Goal: Task Accomplishment & Management: Use online tool/utility

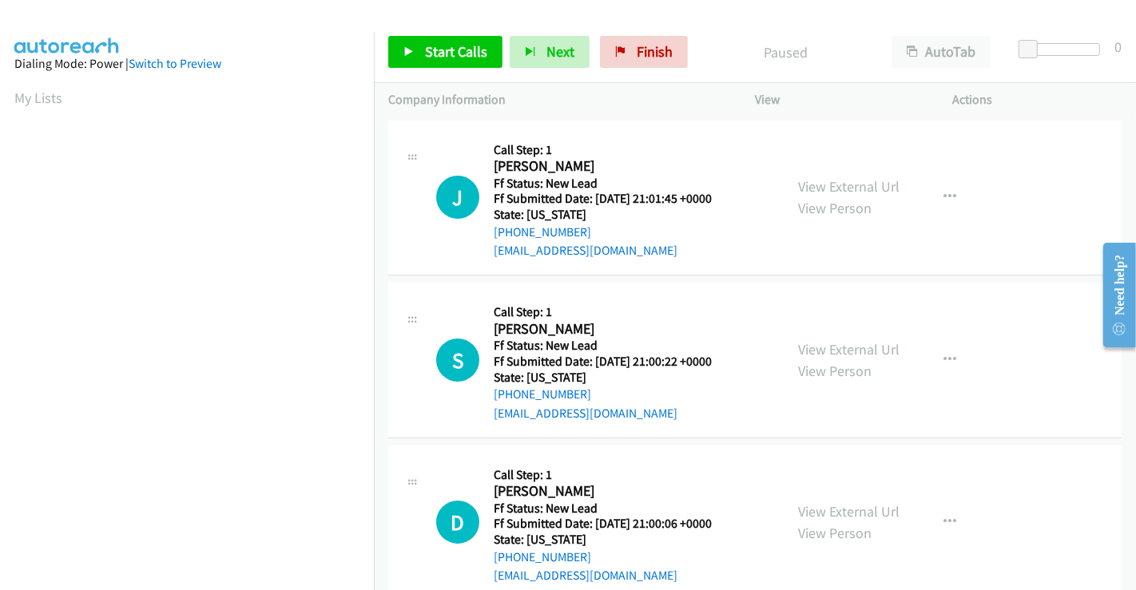
scroll to position [308, 0]
click at [867, 181] on link "View External Url" at bounding box center [848, 186] width 101 height 18
click at [849, 347] on link "View External Url" at bounding box center [848, 349] width 101 height 18
click at [841, 513] on link "View External Url" at bounding box center [848, 512] width 101 height 18
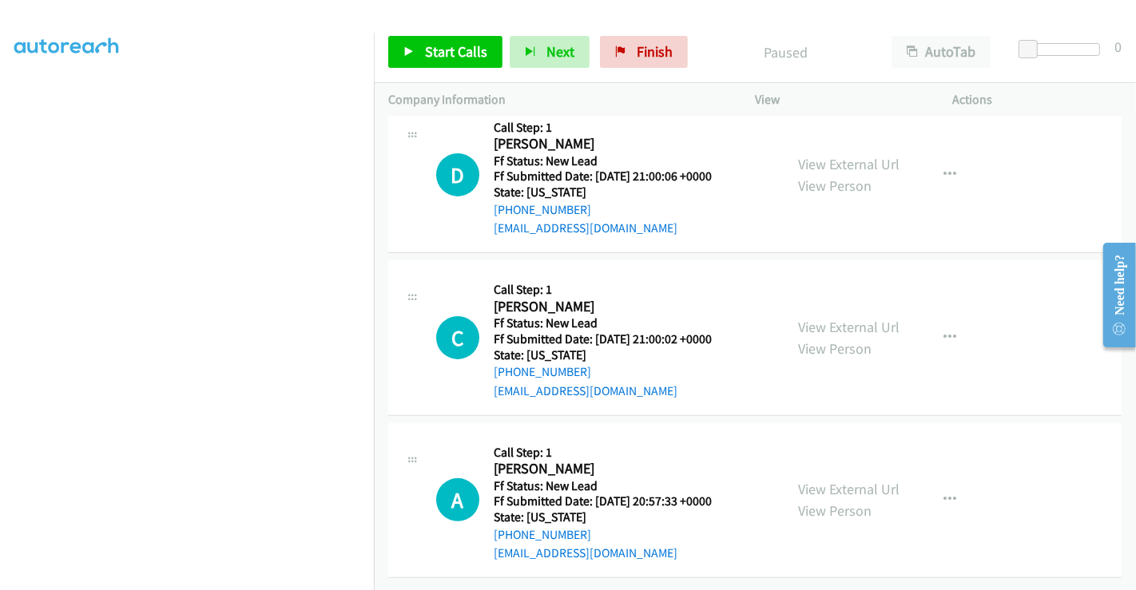
scroll to position [359, 0]
click at [833, 320] on link "View External Url" at bounding box center [848, 327] width 101 height 18
click at [845, 480] on link "View External Url" at bounding box center [848, 489] width 101 height 18
click at [456, 51] on span "Start Calls" at bounding box center [456, 51] width 62 height 18
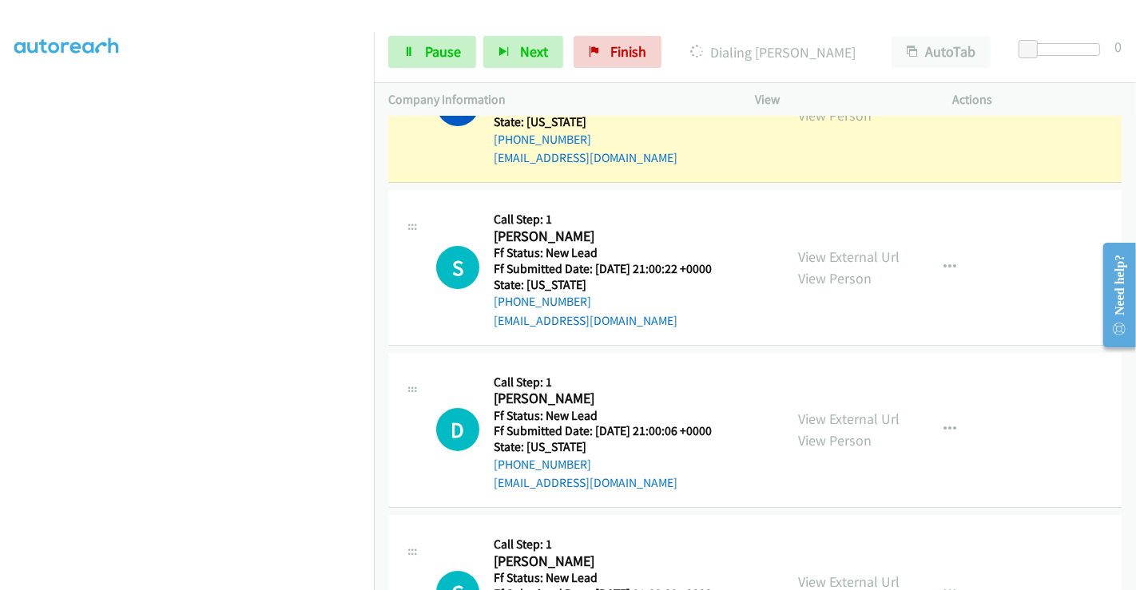
scroll to position [0, 0]
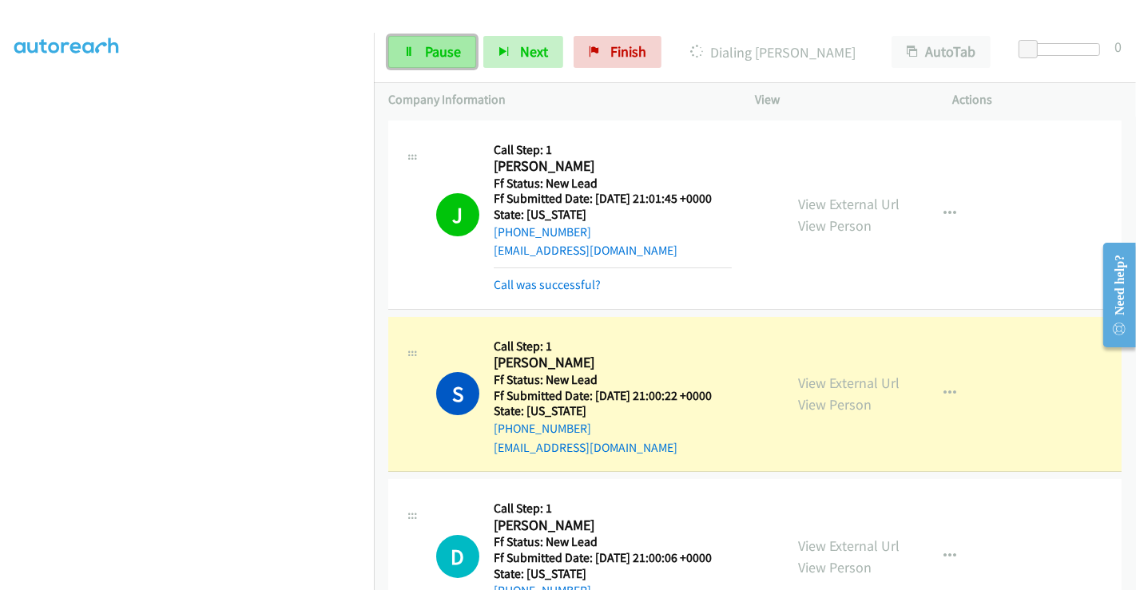
click at [431, 50] on span "Pause" at bounding box center [443, 51] width 36 height 18
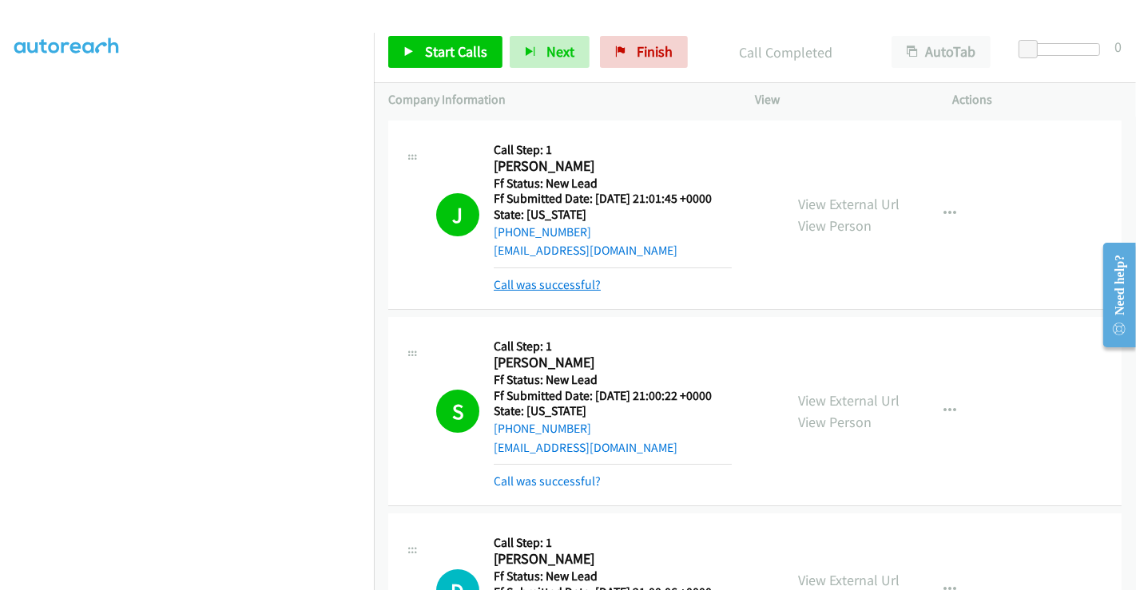
click at [574, 281] on link "Call was successful?" at bounding box center [547, 284] width 107 height 15
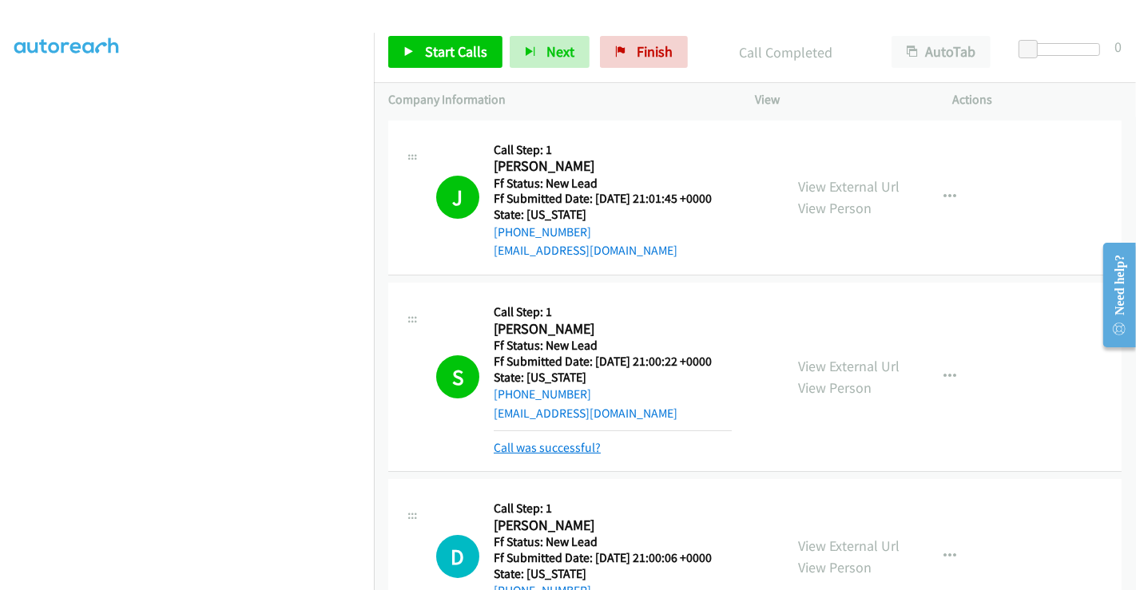
click at [572, 452] on link "Call was successful?" at bounding box center [547, 447] width 107 height 15
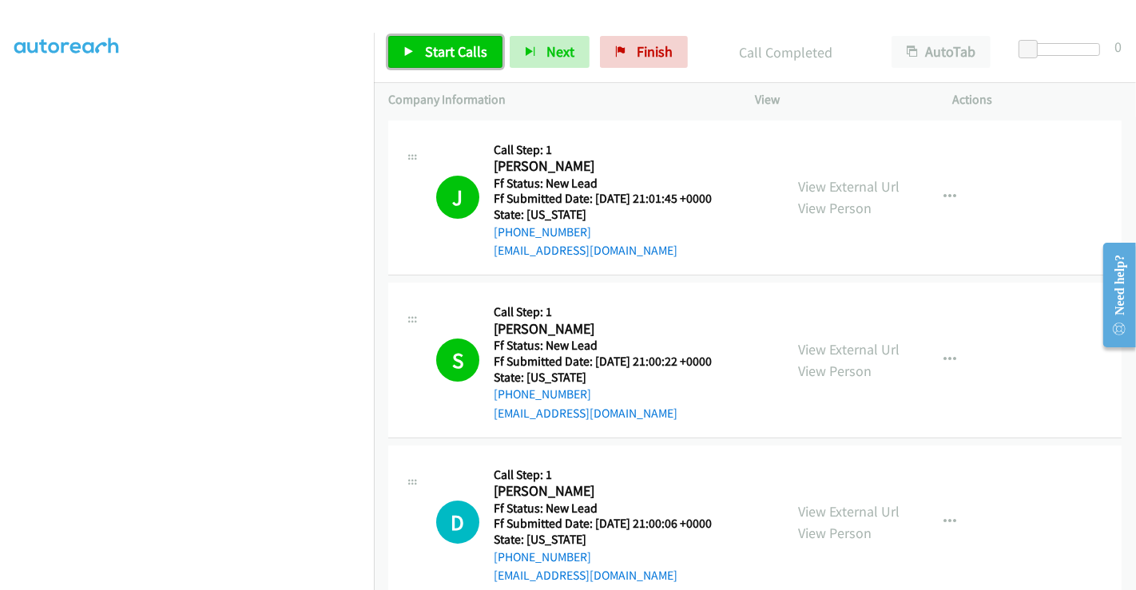
click at [450, 51] on span "Start Calls" at bounding box center [456, 51] width 62 height 18
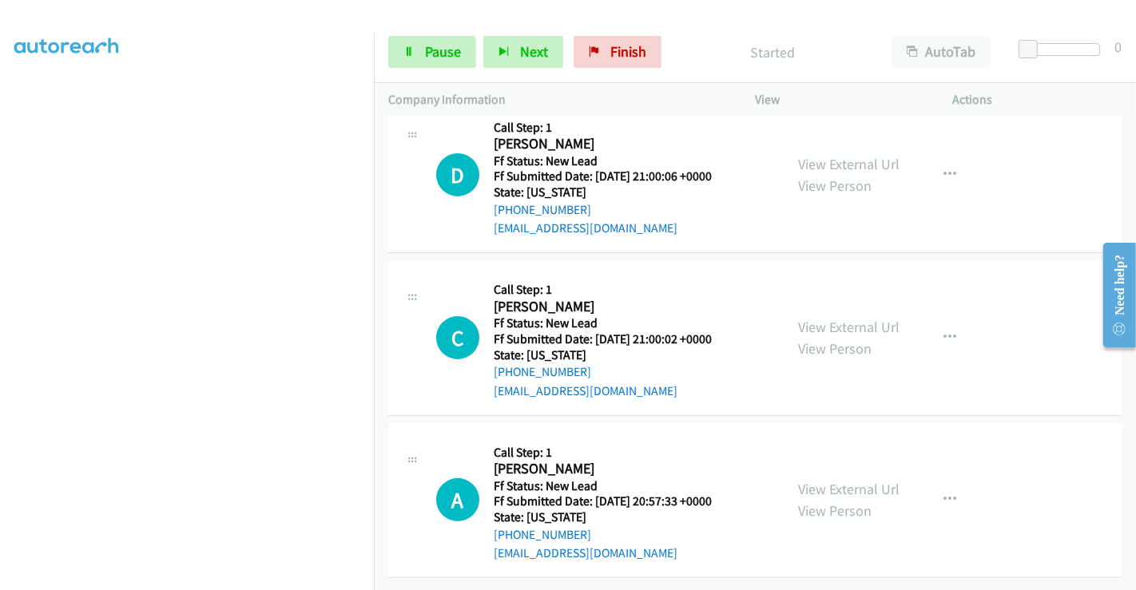
scroll to position [359, 0]
click at [447, 61] on link "Pause" at bounding box center [432, 52] width 88 height 32
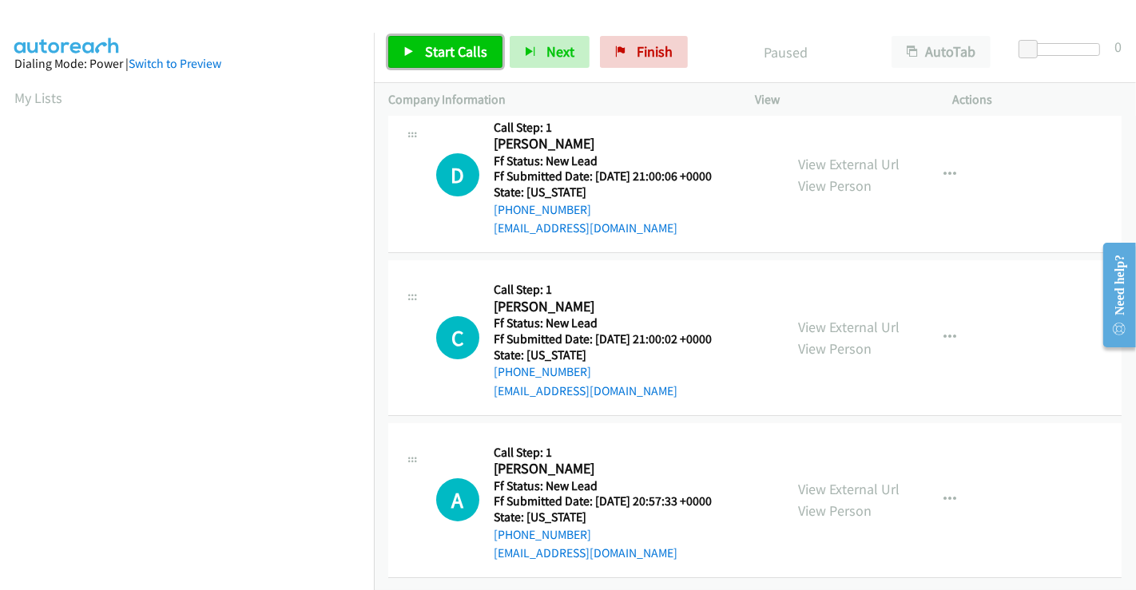
click at [455, 53] on span "Start Calls" at bounding box center [456, 51] width 62 height 18
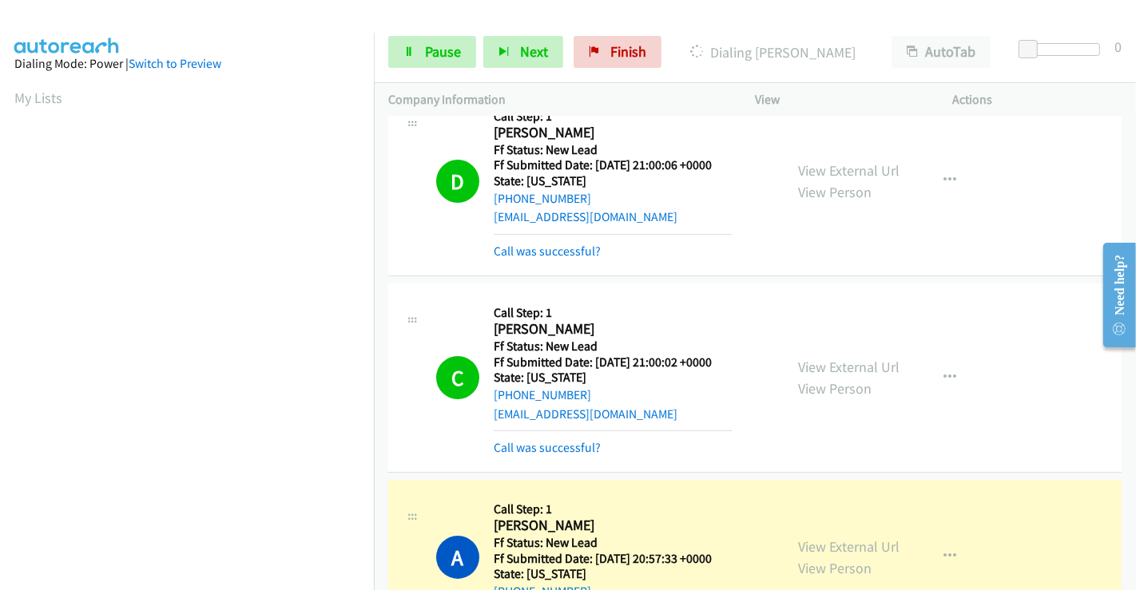
scroll to position [308, 0]
click at [433, 53] on span "Pause" at bounding box center [443, 51] width 36 height 18
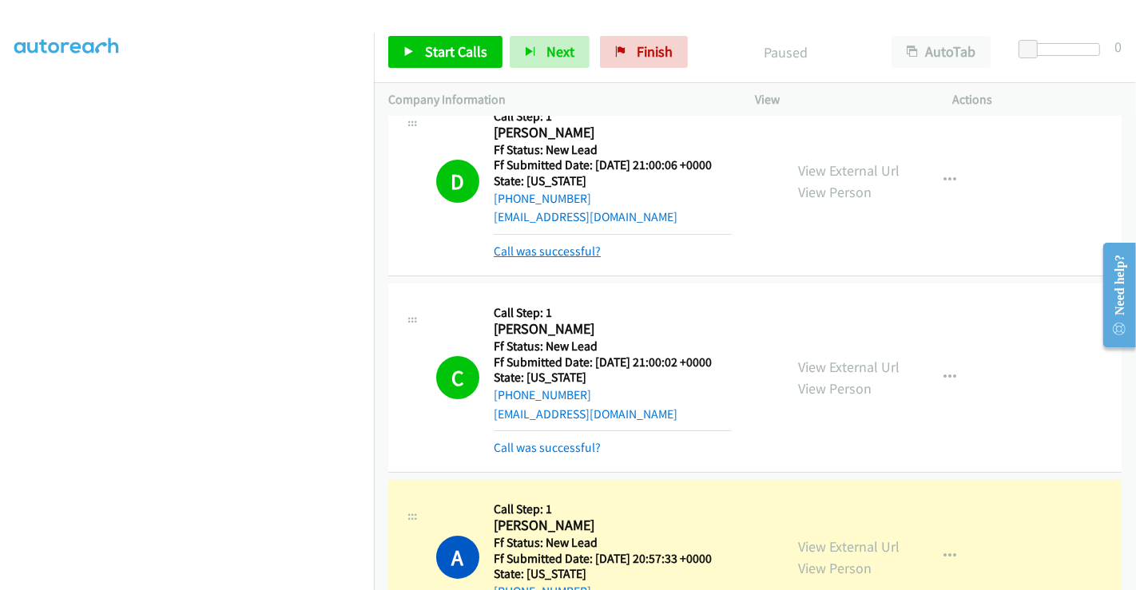
click at [571, 252] on link "Call was successful?" at bounding box center [547, 251] width 107 height 15
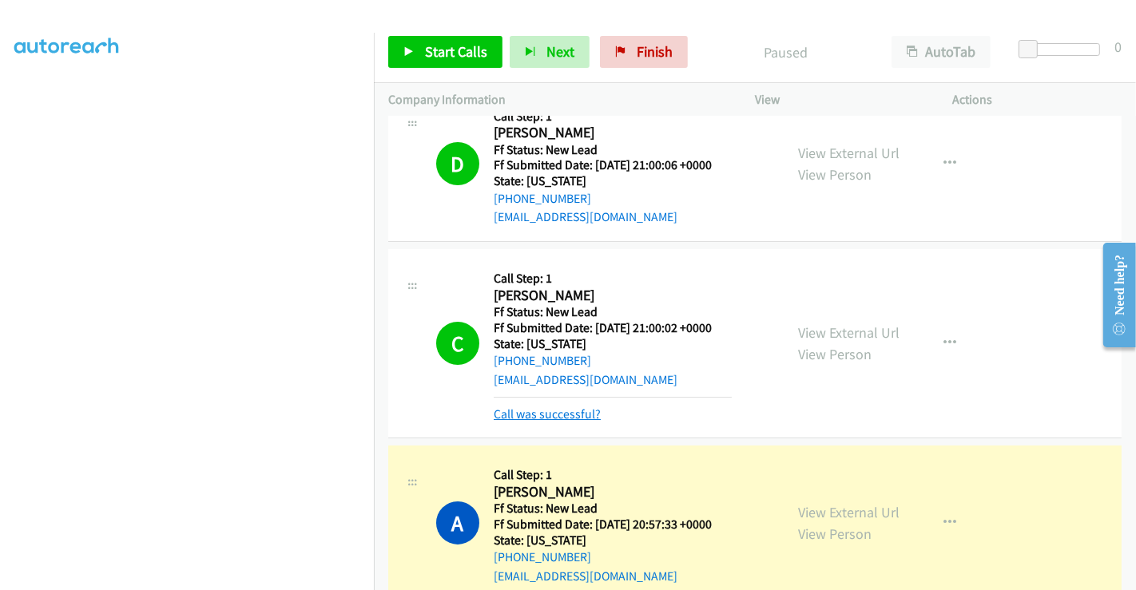
click at [571, 419] on link "Call was successful?" at bounding box center [547, 414] width 107 height 15
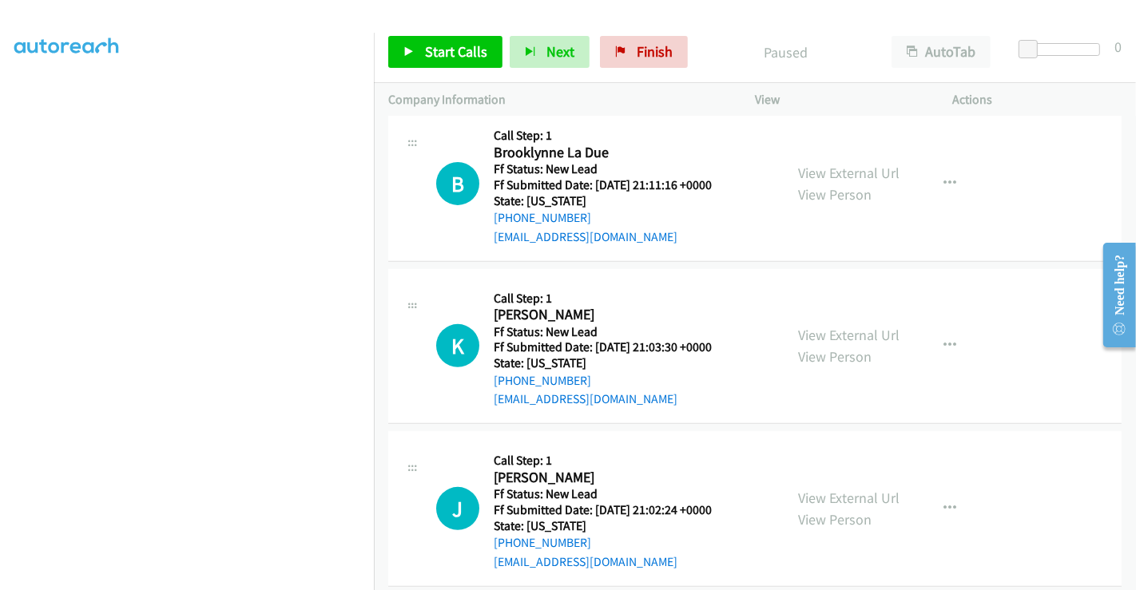
scroll to position [521, 0]
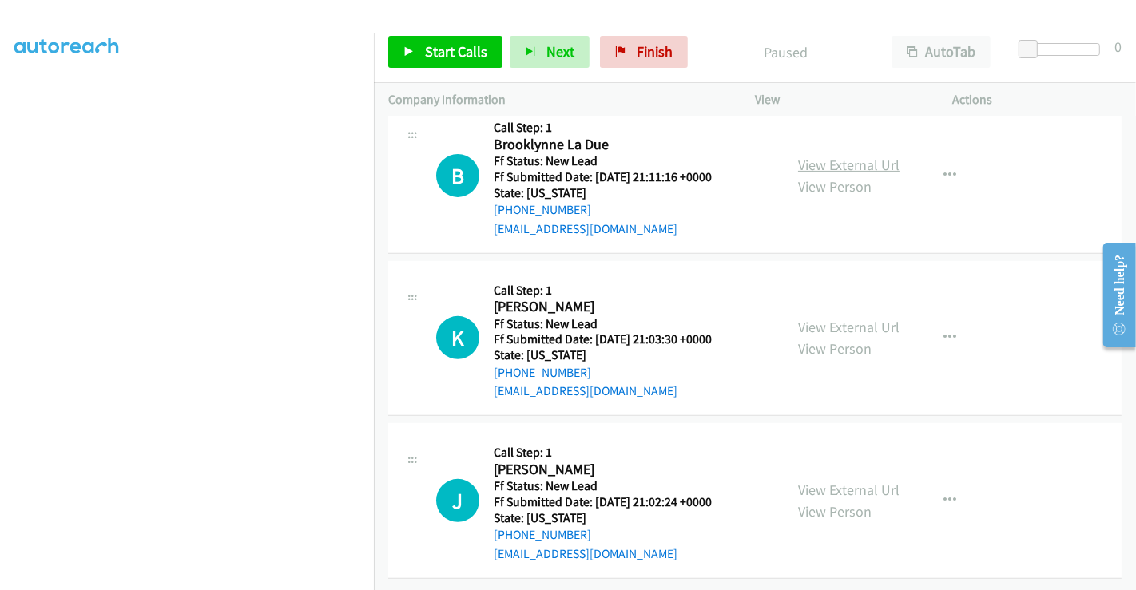
click at [829, 156] on link "View External Url" at bounding box center [848, 165] width 101 height 18
click at [848, 318] on link "View External Url" at bounding box center [848, 327] width 101 height 18
click at [837, 481] on link "View External Url" at bounding box center [848, 490] width 101 height 18
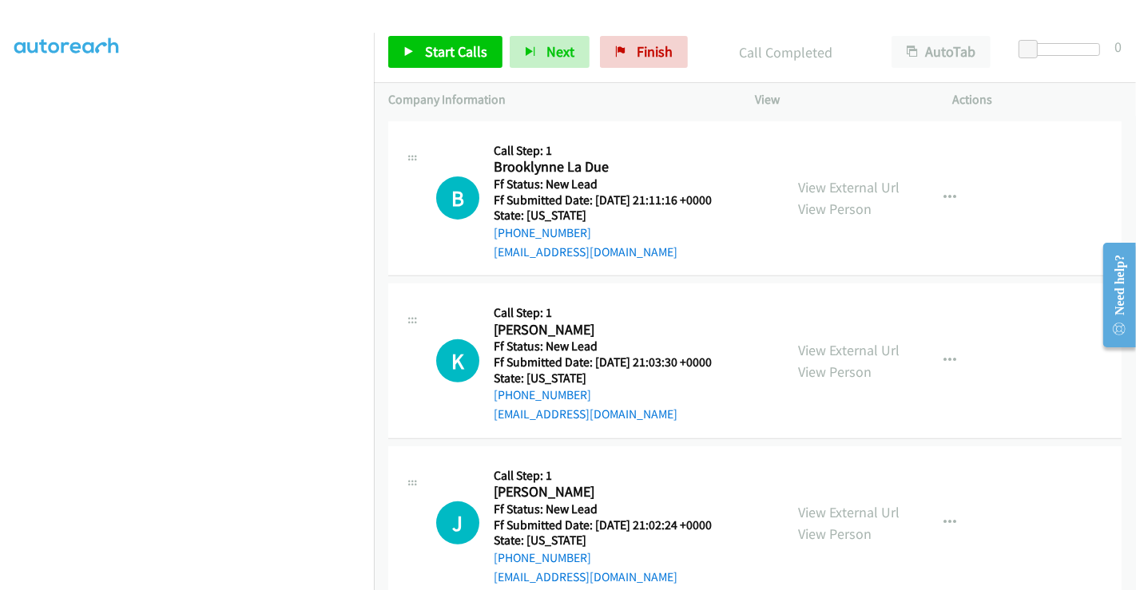
scroll to position [555, 0]
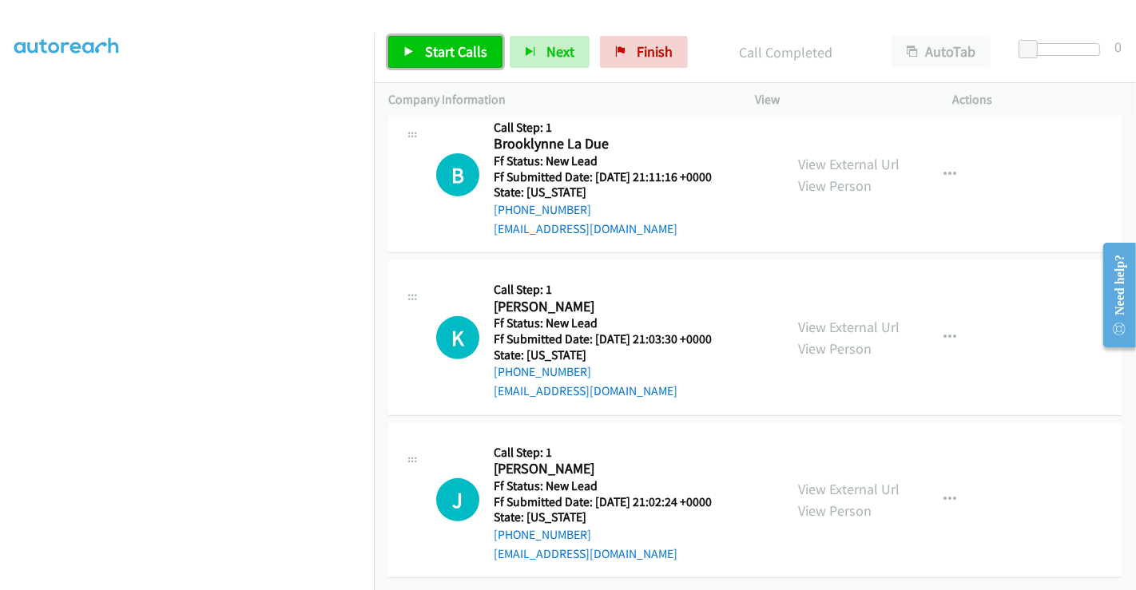
click at [439, 54] on span "Start Calls" at bounding box center [456, 51] width 62 height 18
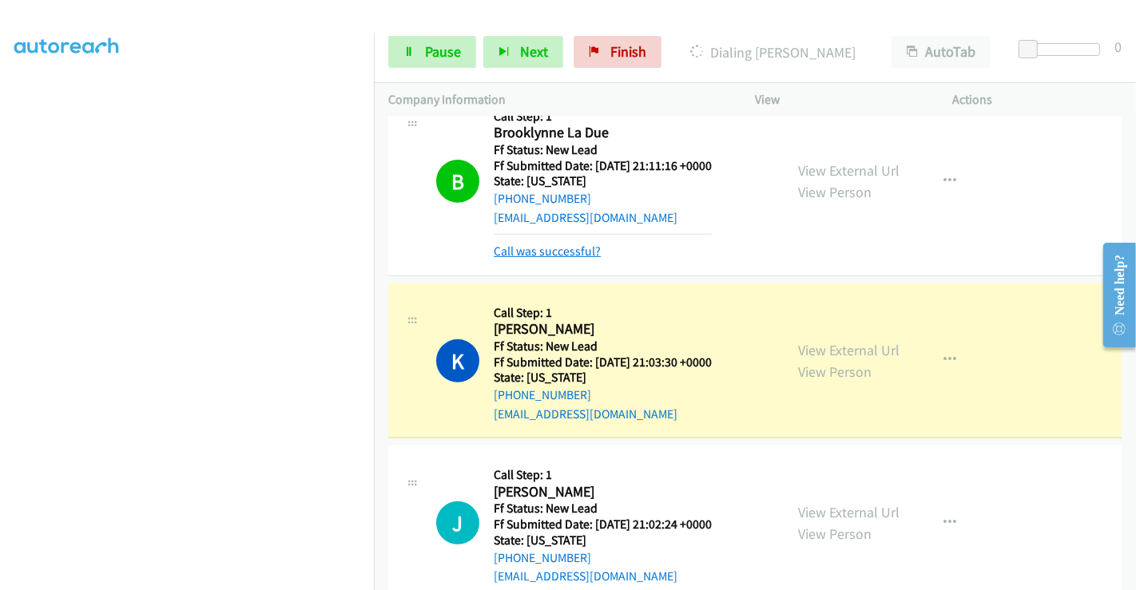
click at [563, 246] on link "Call was successful?" at bounding box center [547, 251] width 107 height 15
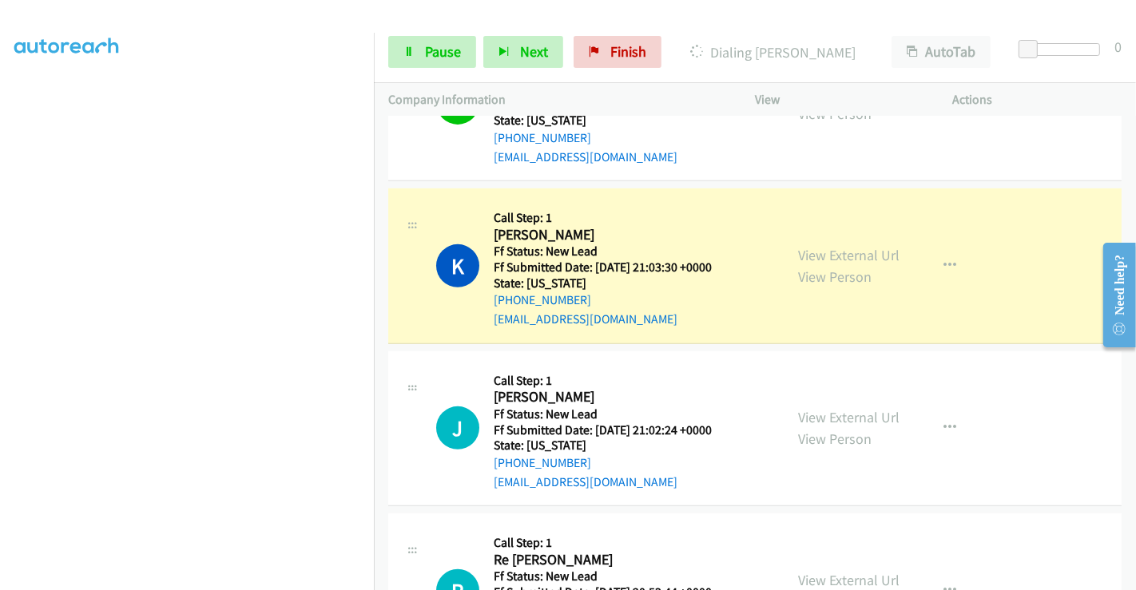
scroll to position [644, 0]
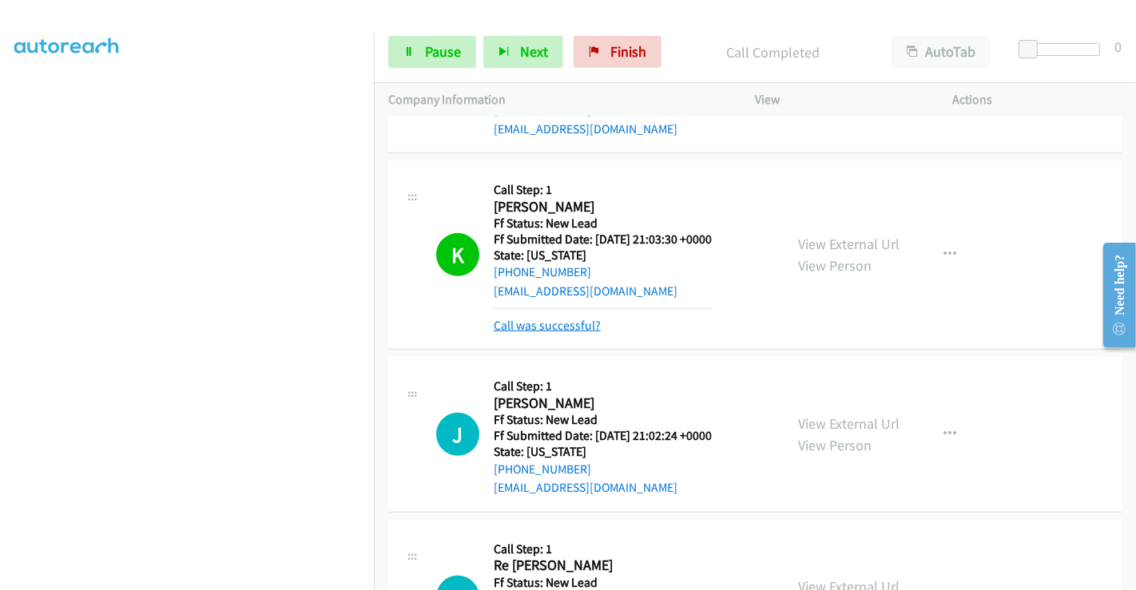
click at [516, 328] on link "Call was successful?" at bounding box center [547, 325] width 107 height 15
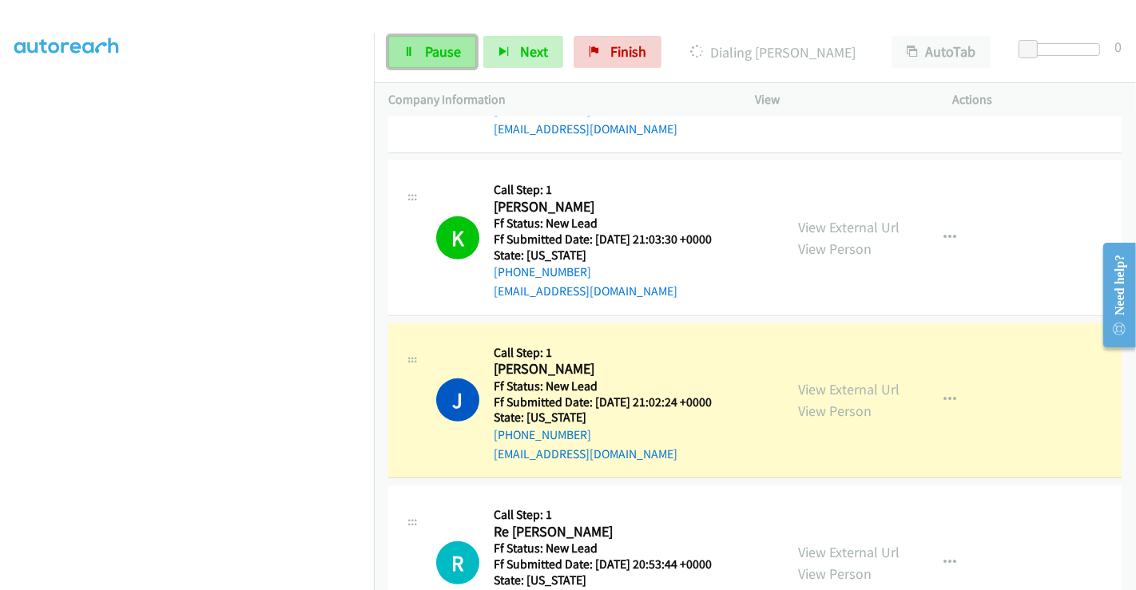
click at [446, 49] on span "Pause" at bounding box center [443, 51] width 36 height 18
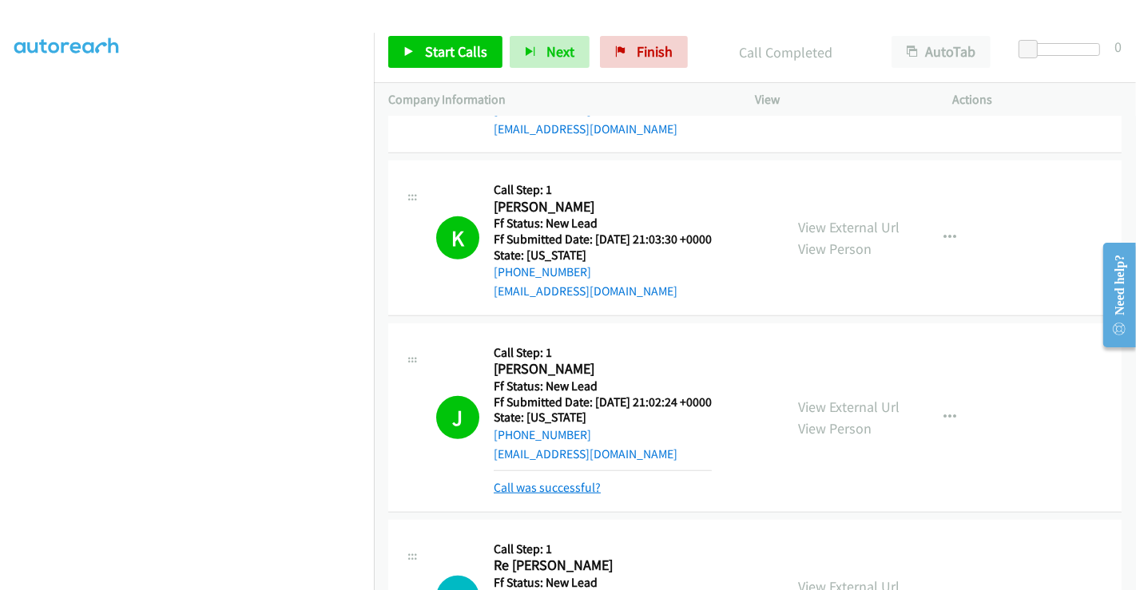
click at [554, 486] on link "Call was successful?" at bounding box center [547, 487] width 107 height 15
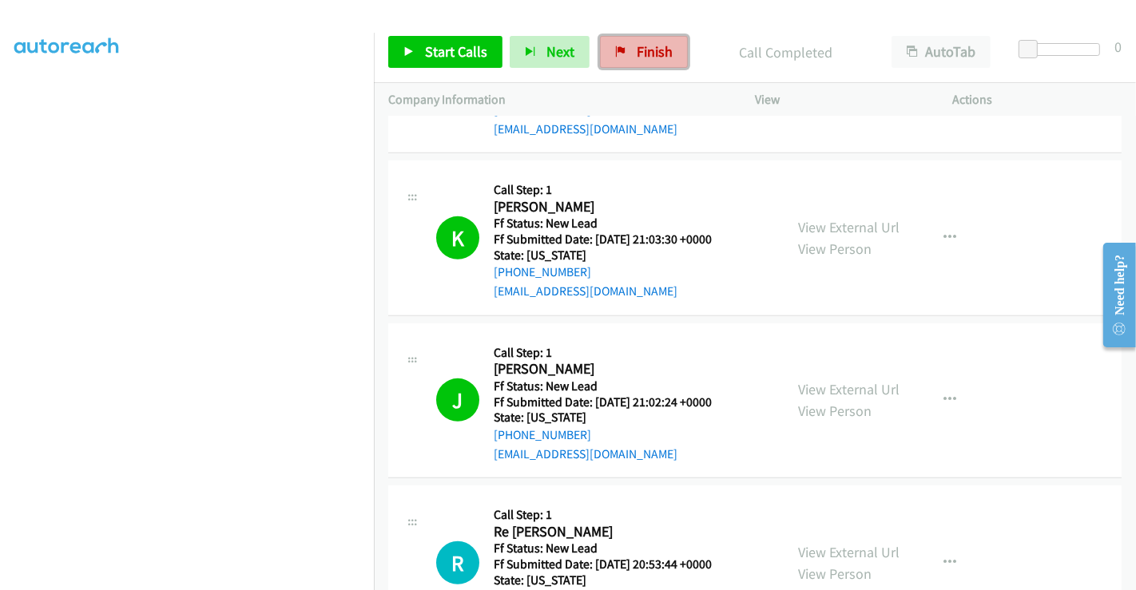
click at [640, 54] on span "Finish" at bounding box center [655, 51] width 36 height 18
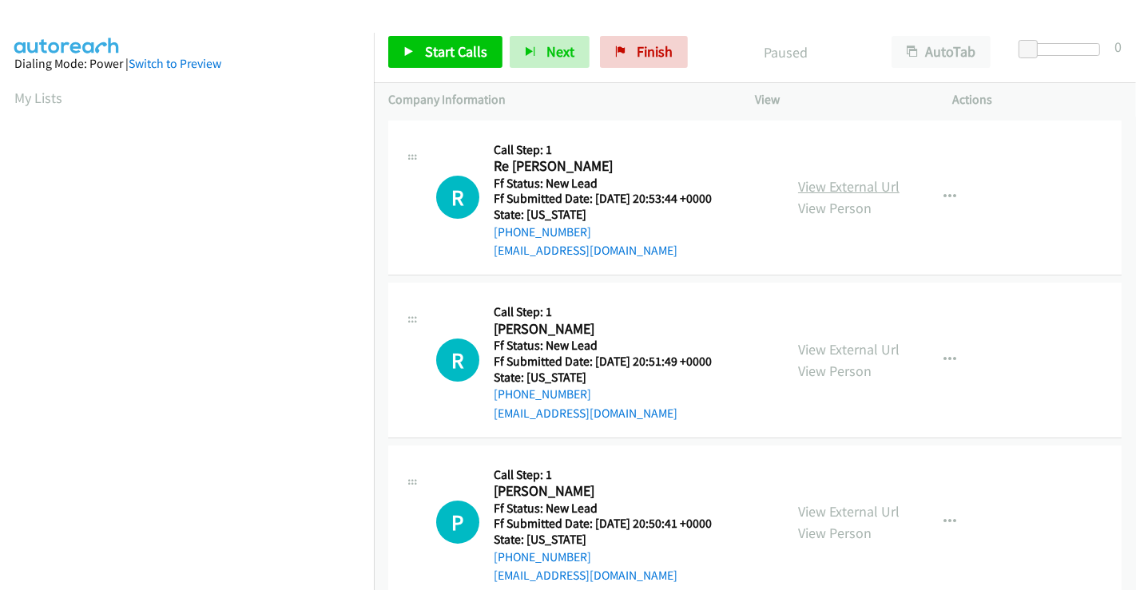
click at [857, 193] on link "View External Url" at bounding box center [848, 186] width 101 height 18
click at [841, 340] on link "View External Url" at bounding box center [848, 349] width 101 height 18
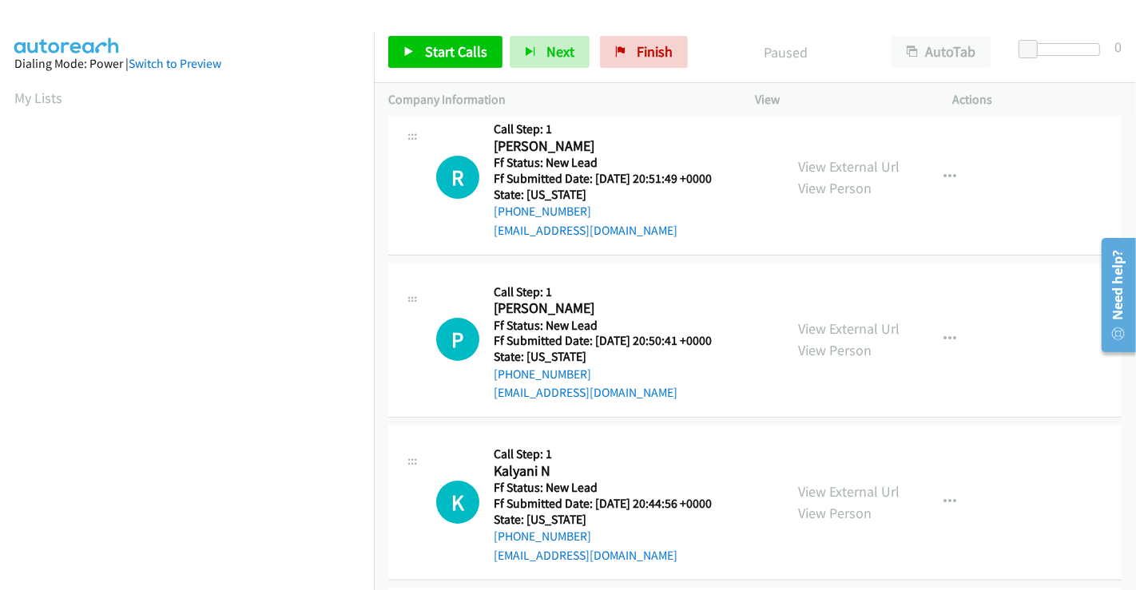
scroll to position [266, 0]
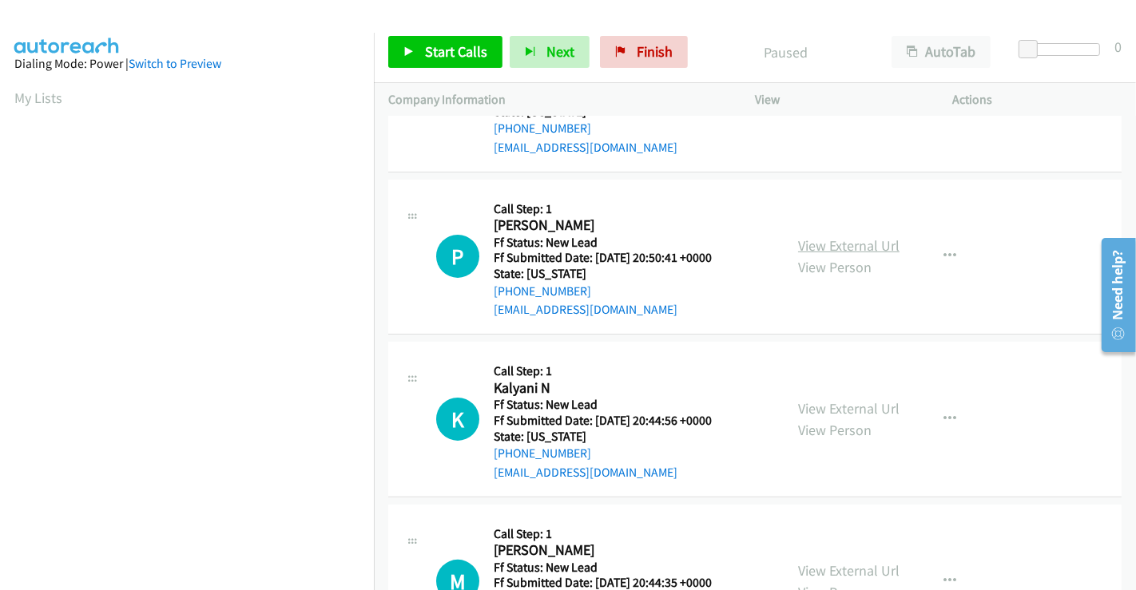
click at [829, 245] on link "View External Url" at bounding box center [848, 246] width 101 height 18
click at [821, 410] on link "View External Url" at bounding box center [848, 409] width 101 height 18
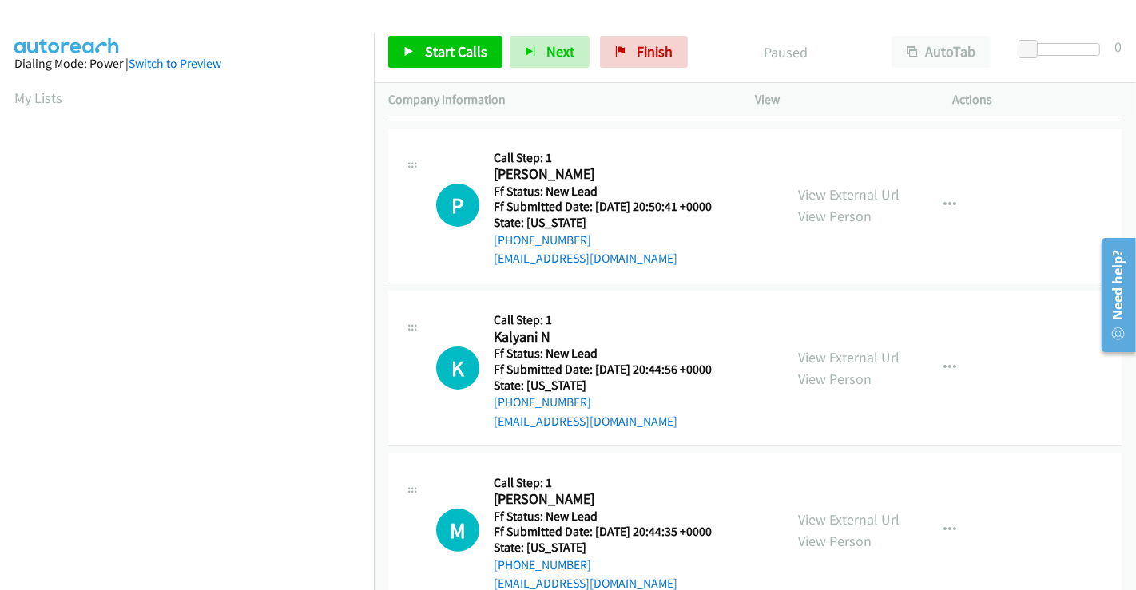
scroll to position [359, 0]
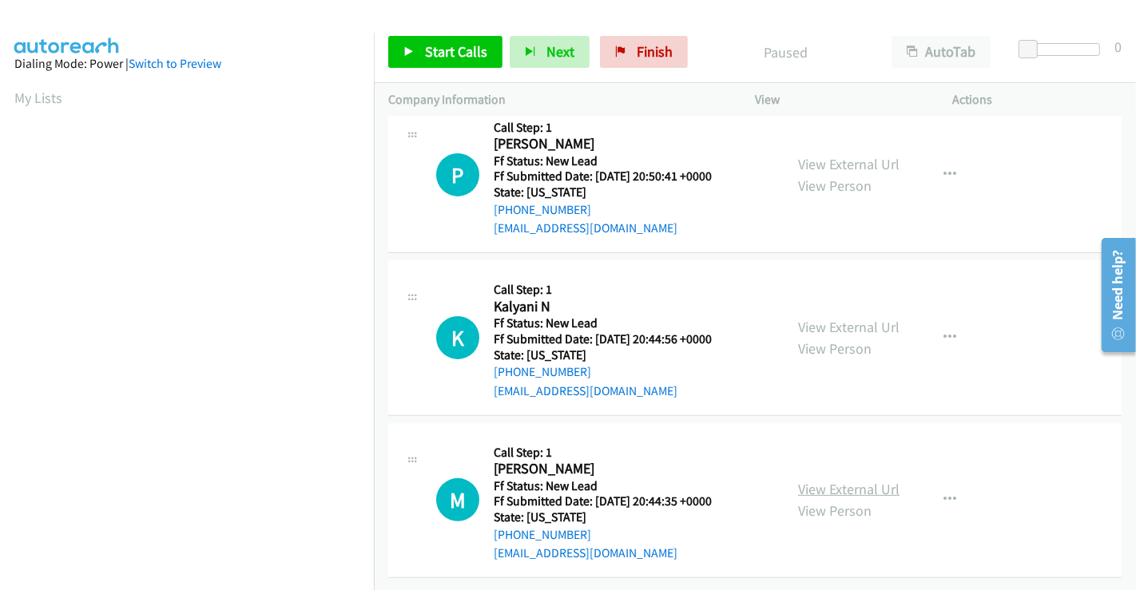
click at [835, 480] on link "View External Url" at bounding box center [848, 489] width 101 height 18
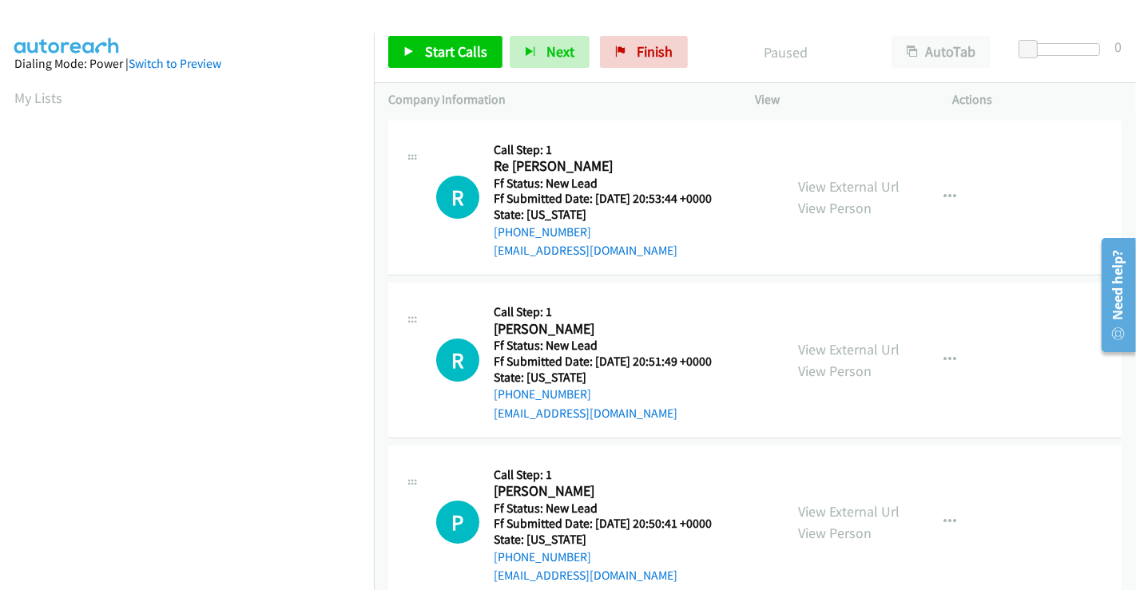
scroll to position [0, 0]
click at [444, 44] on span "Start Calls" at bounding box center [456, 51] width 62 height 18
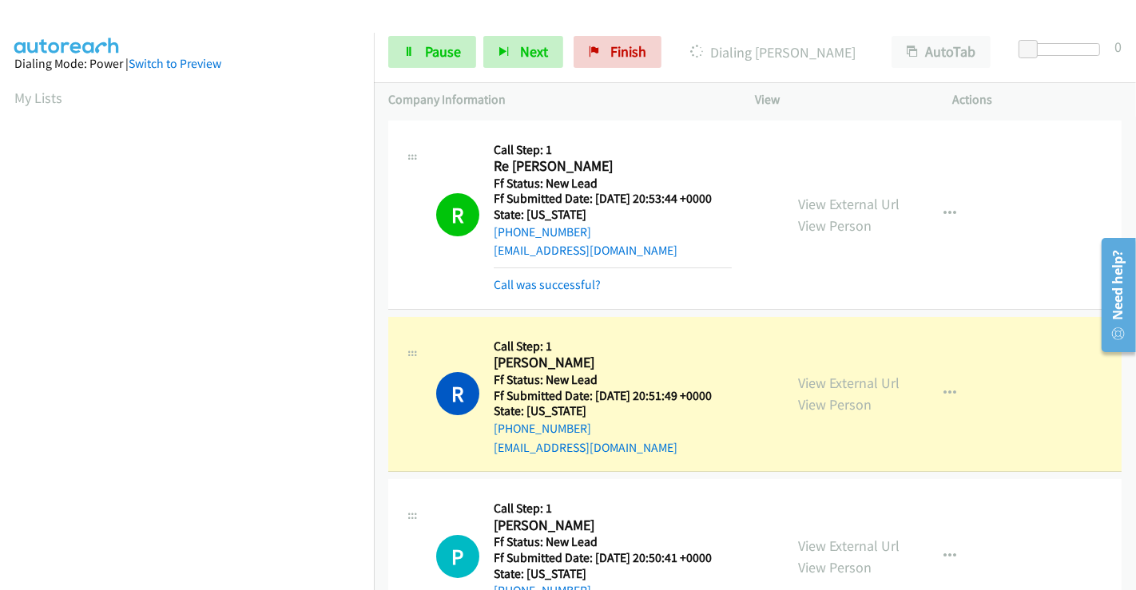
scroll to position [308, 0]
click at [551, 280] on link "Call was successful?" at bounding box center [547, 284] width 107 height 15
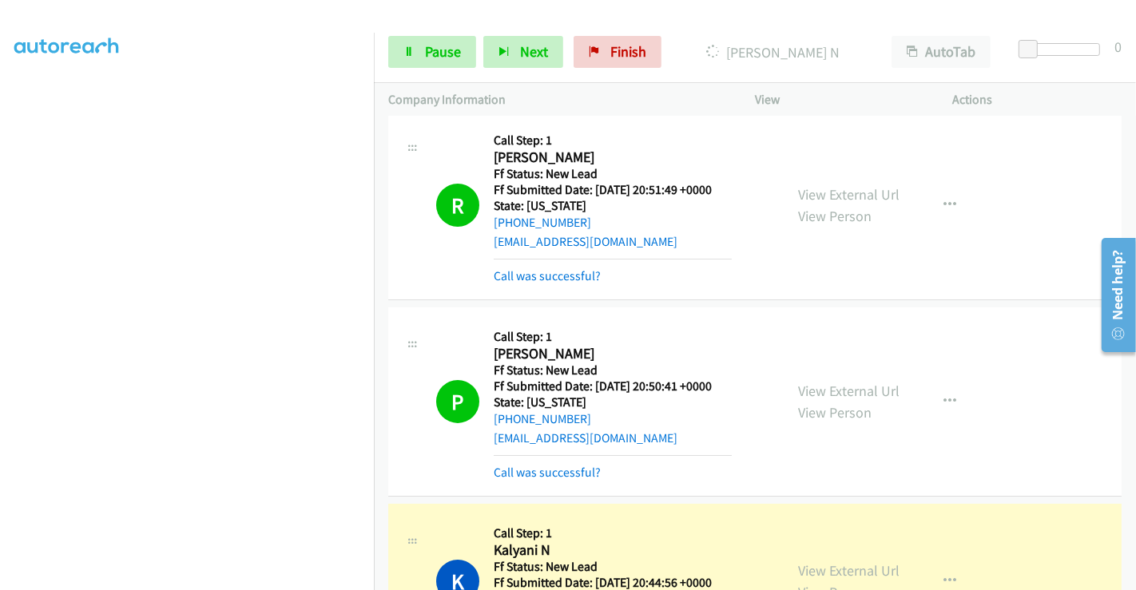
scroll to position [266, 0]
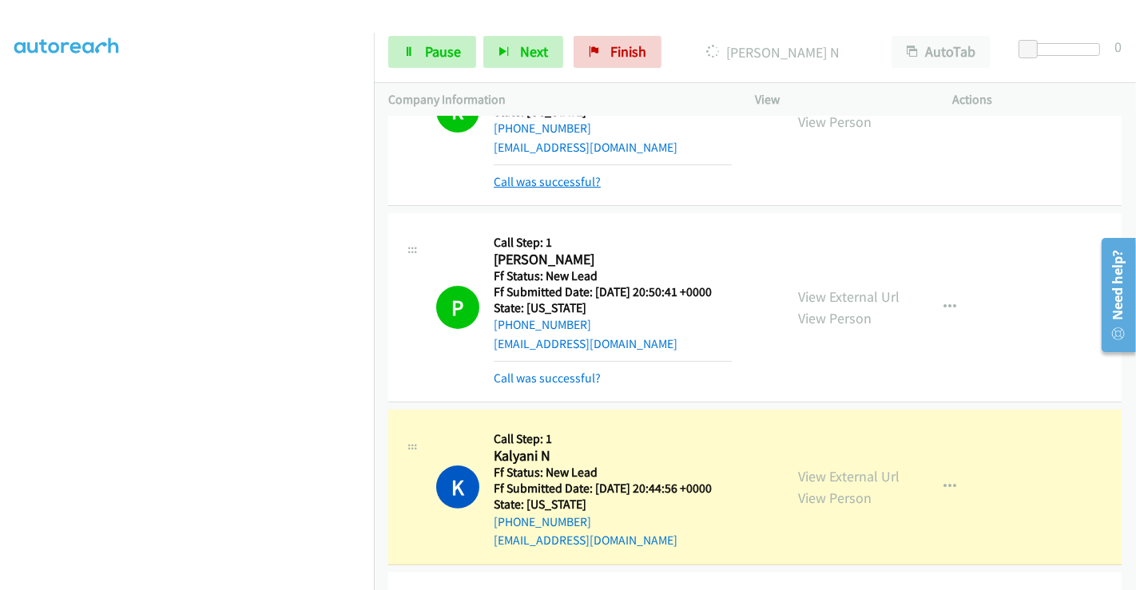
click at [548, 174] on link "Call was successful?" at bounding box center [547, 181] width 107 height 15
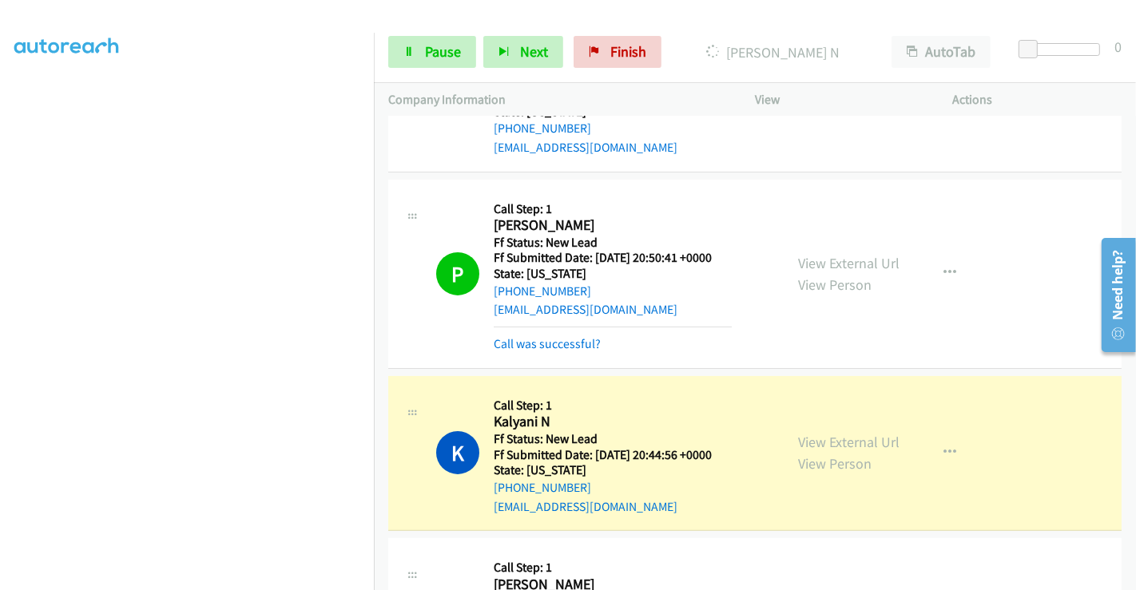
scroll to position [249, 0]
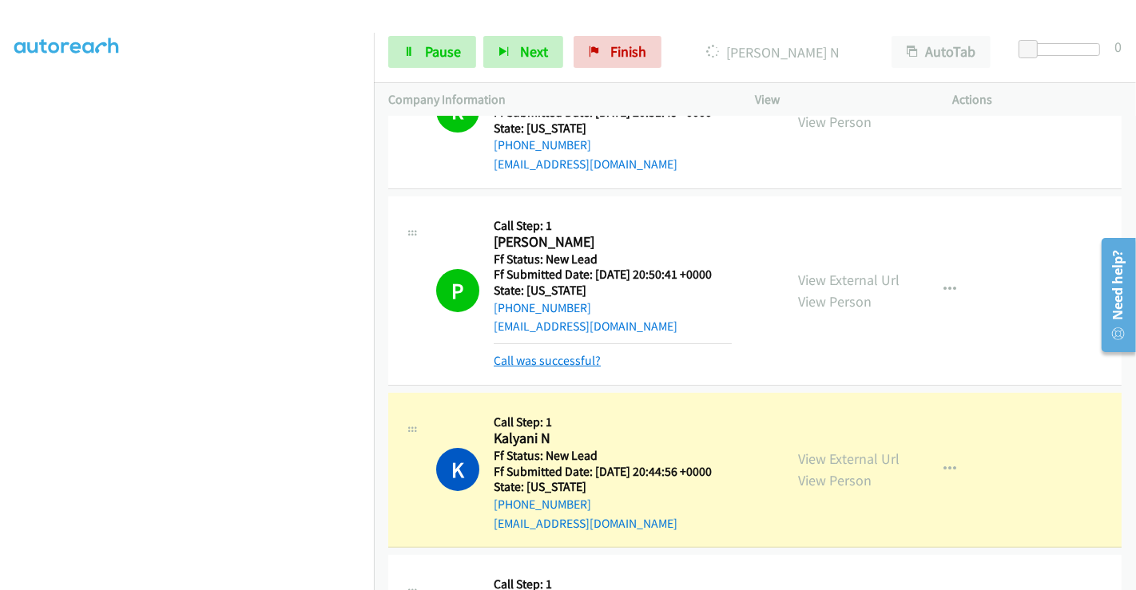
click at [561, 364] on link "Call was successful?" at bounding box center [547, 360] width 107 height 15
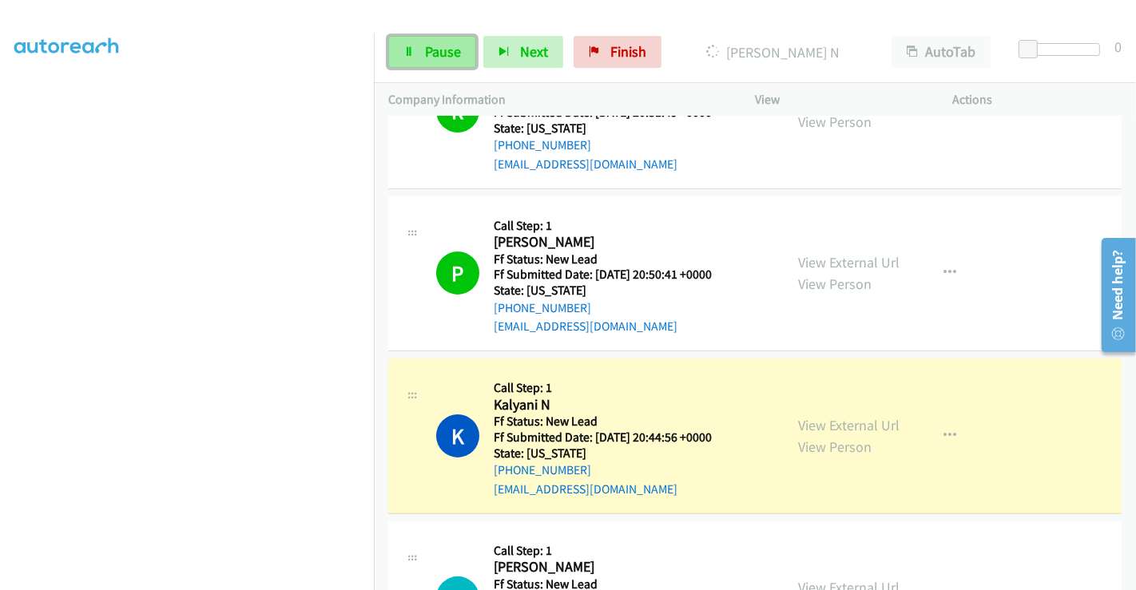
click at [444, 53] on span "Pause" at bounding box center [443, 51] width 36 height 18
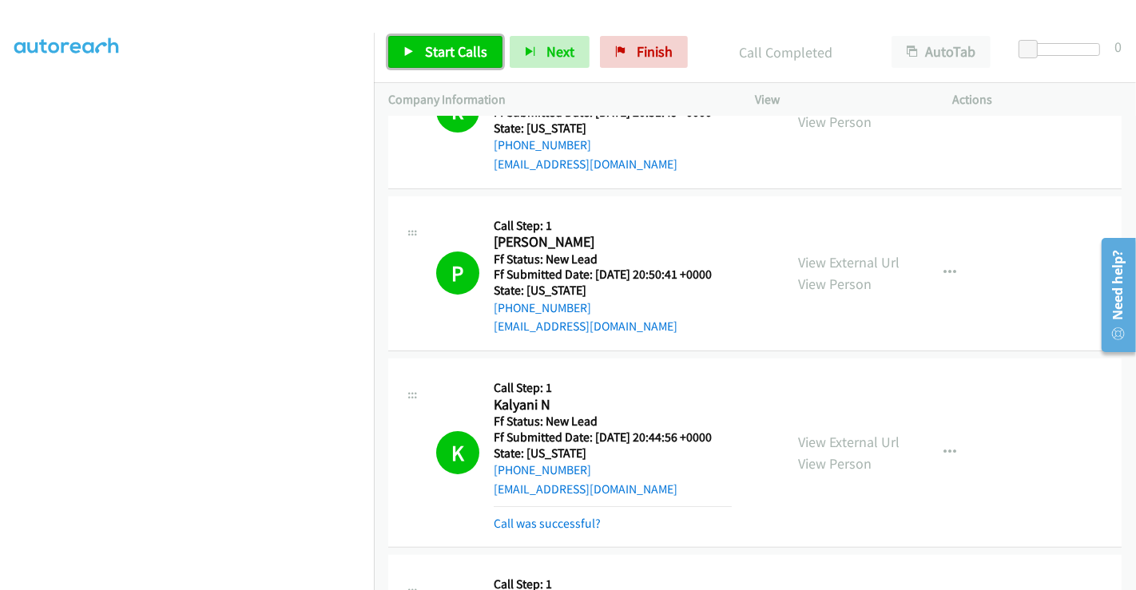
click at [451, 46] on span "Start Calls" at bounding box center [456, 51] width 62 height 18
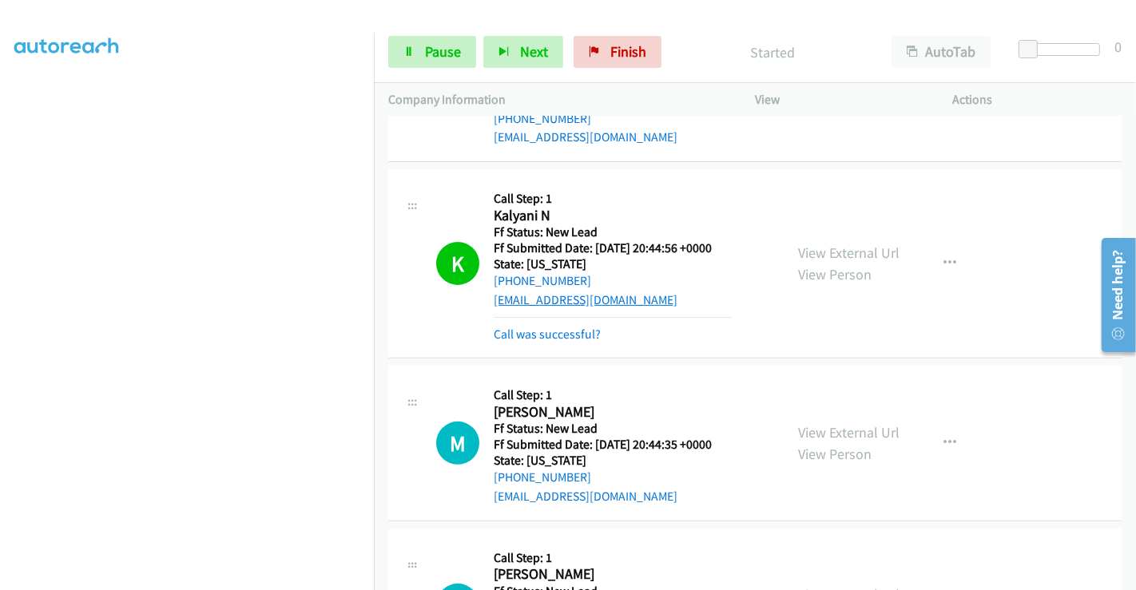
scroll to position [515, 0]
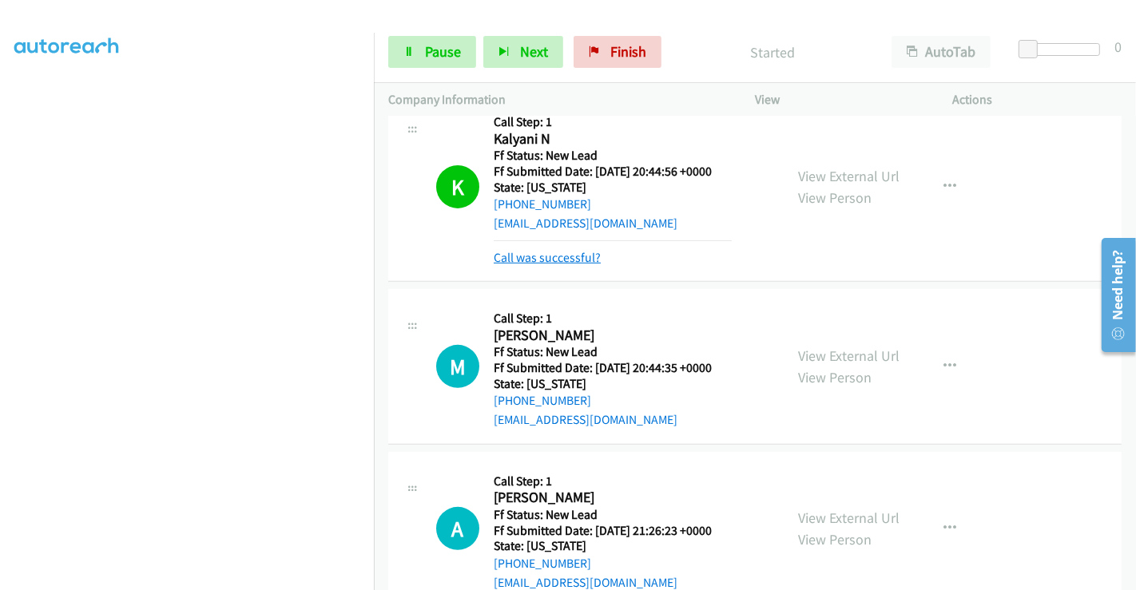
click at [551, 258] on link "Call was successful?" at bounding box center [547, 257] width 107 height 15
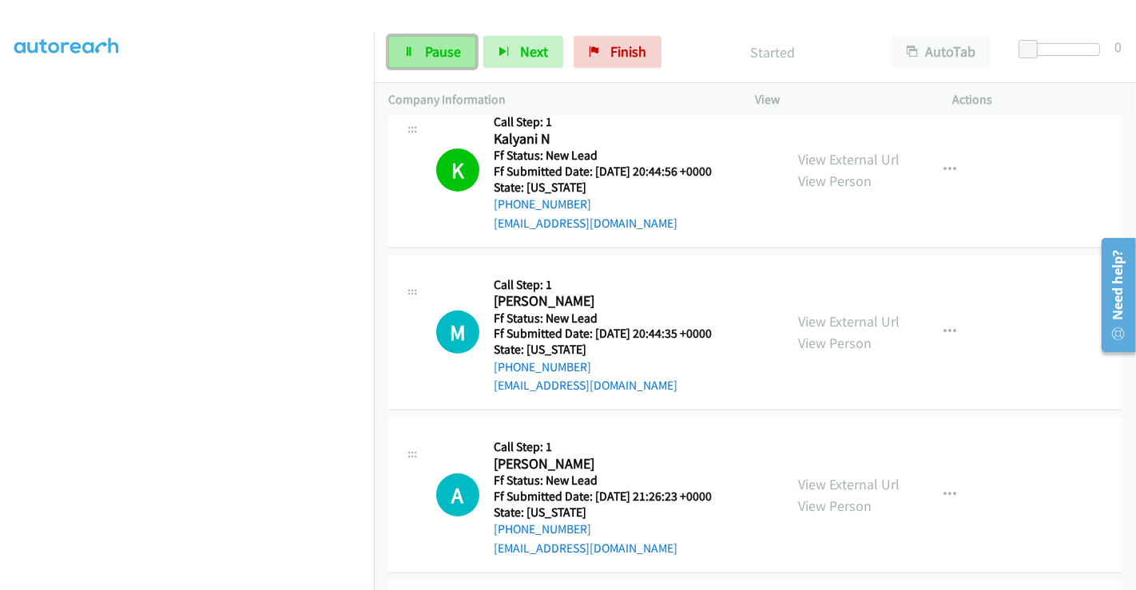
click at [431, 50] on span "Pause" at bounding box center [443, 51] width 36 height 18
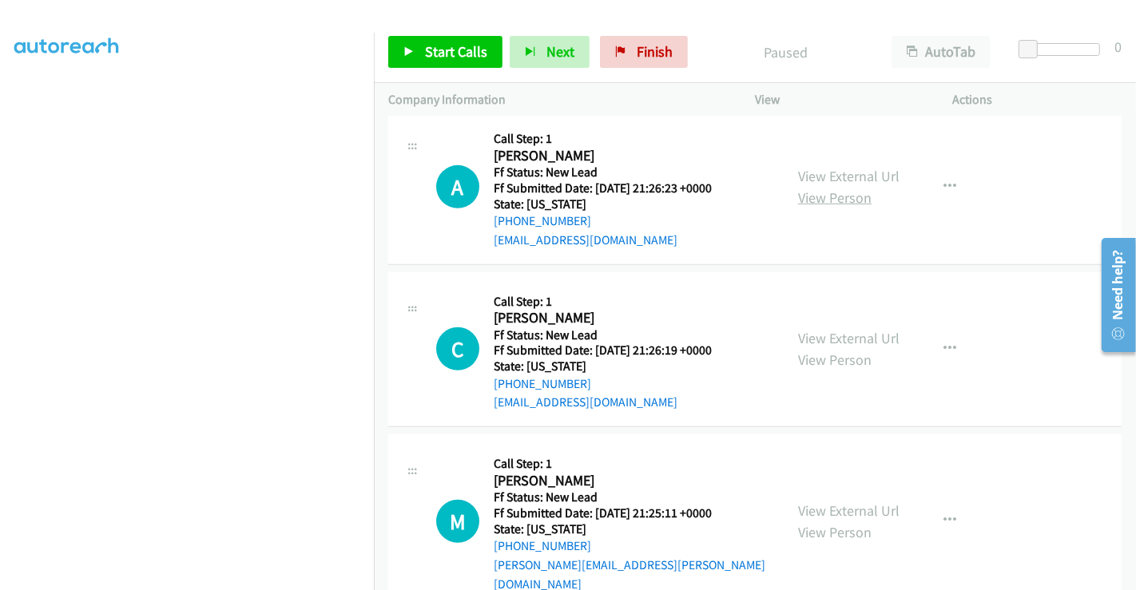
scroll to position [846, 0]
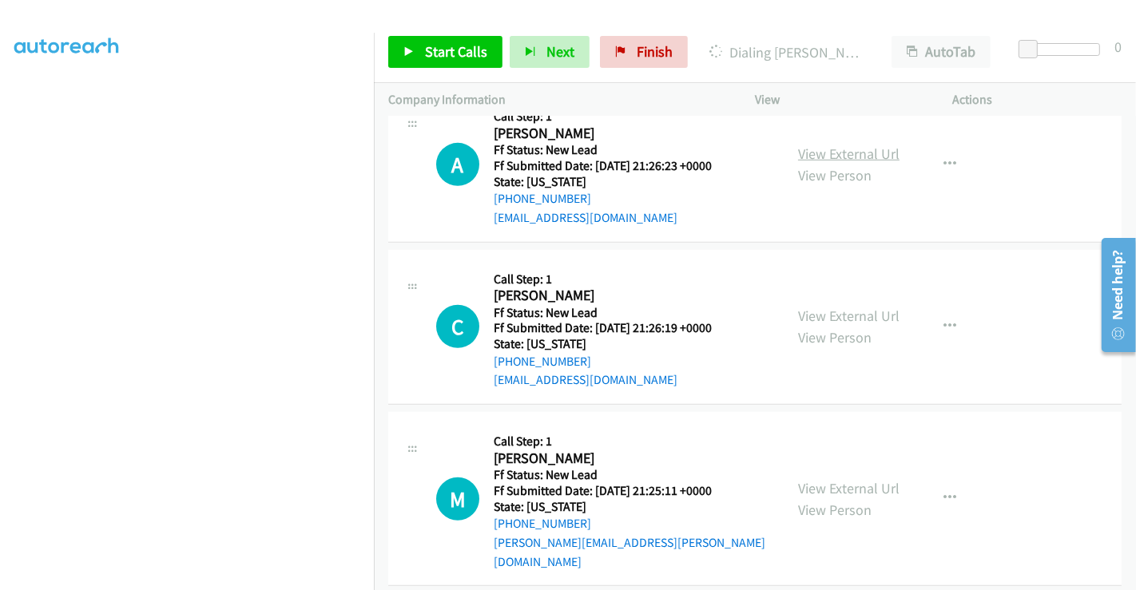
click at [842, 150] on link "View External Url" at bounding box center [848, 154] width 101 height 18
click at [832, 313] on link "View External Url" at bounding box center [848, 316] width 101 height 18
click at [831, 479] on link "View External Url" at bounding box center [848, 488] width 101 height 18
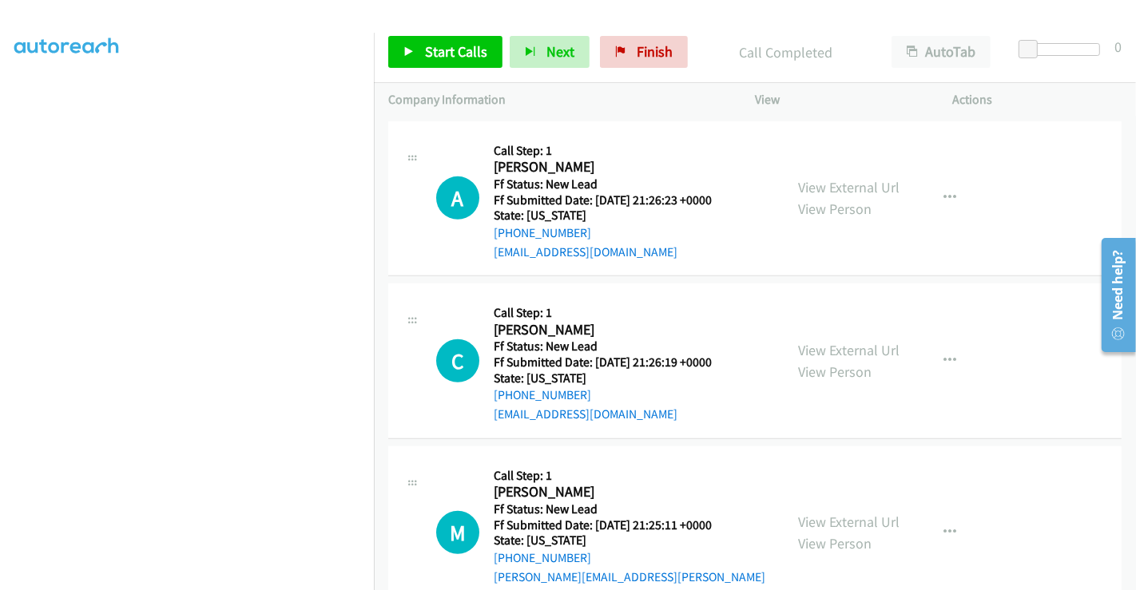
scroll to position [880, 0]
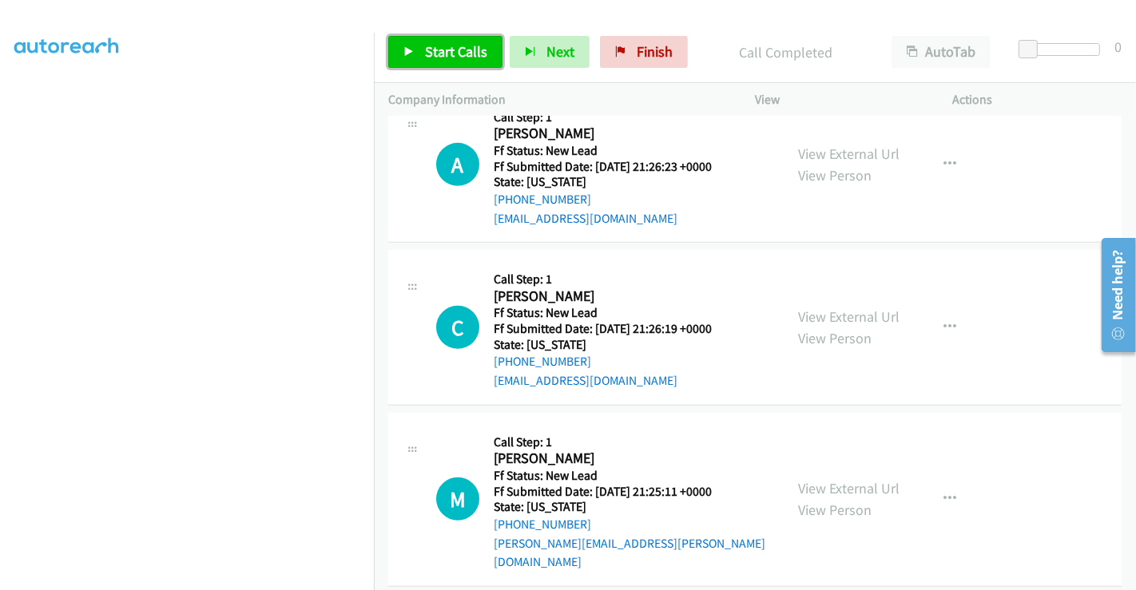
click at [454, 42] on span "Start Calls" at bounding box center [456, 51] width 62 height 18
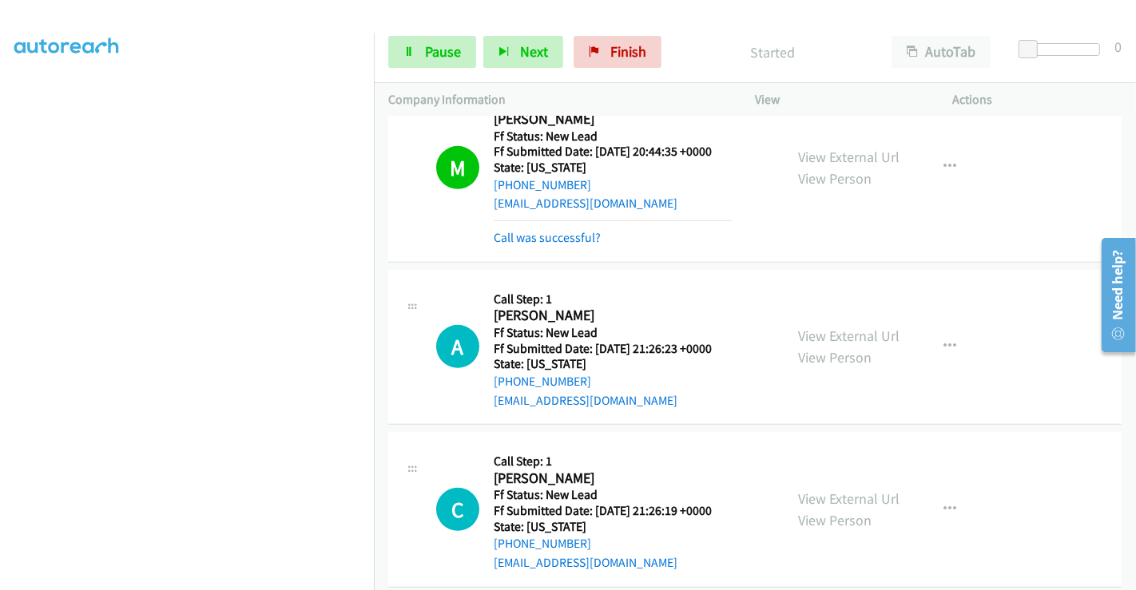
scroll to position [614, 0]
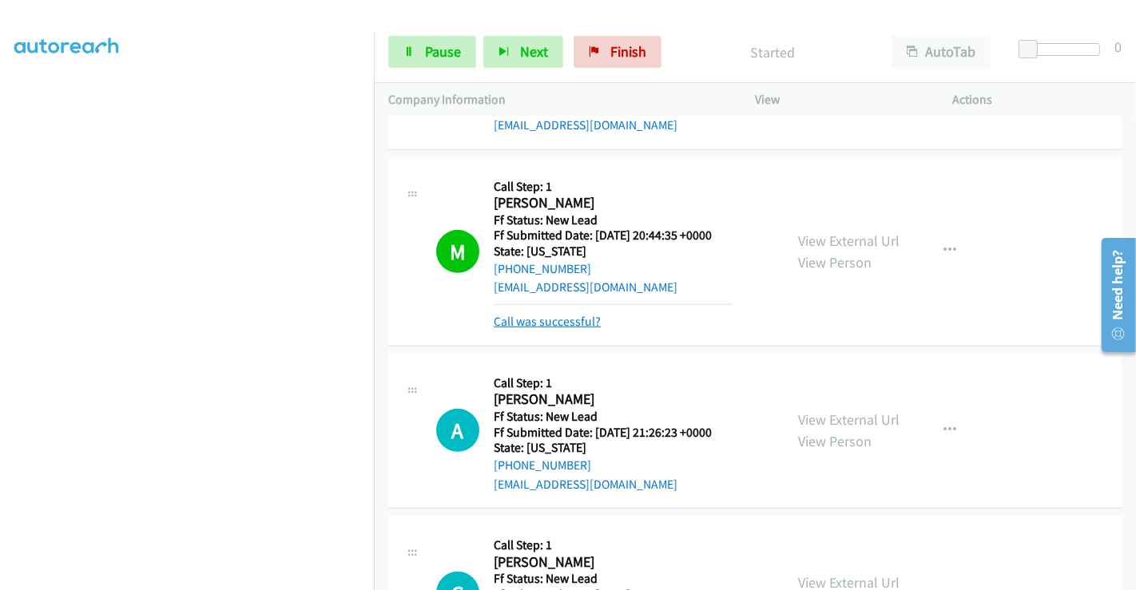
click at [568, 320] on link "Call was successful?" at bounding box center [547, 321] width 107 height 15
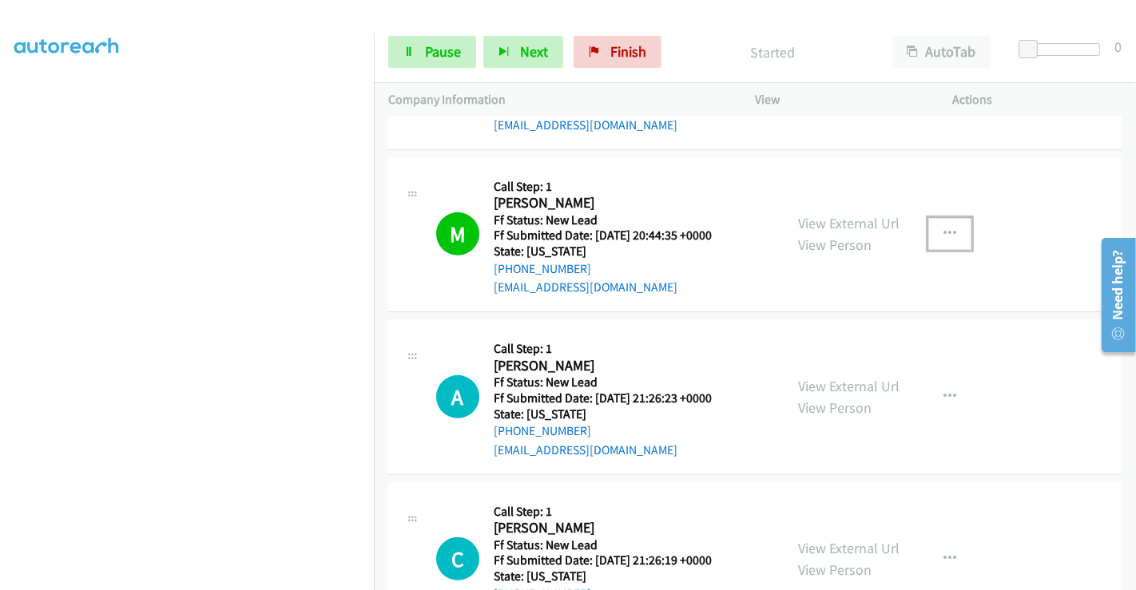
click at [944, 235] on icon "button" at bounding box center [950, 234] width 13 height 13
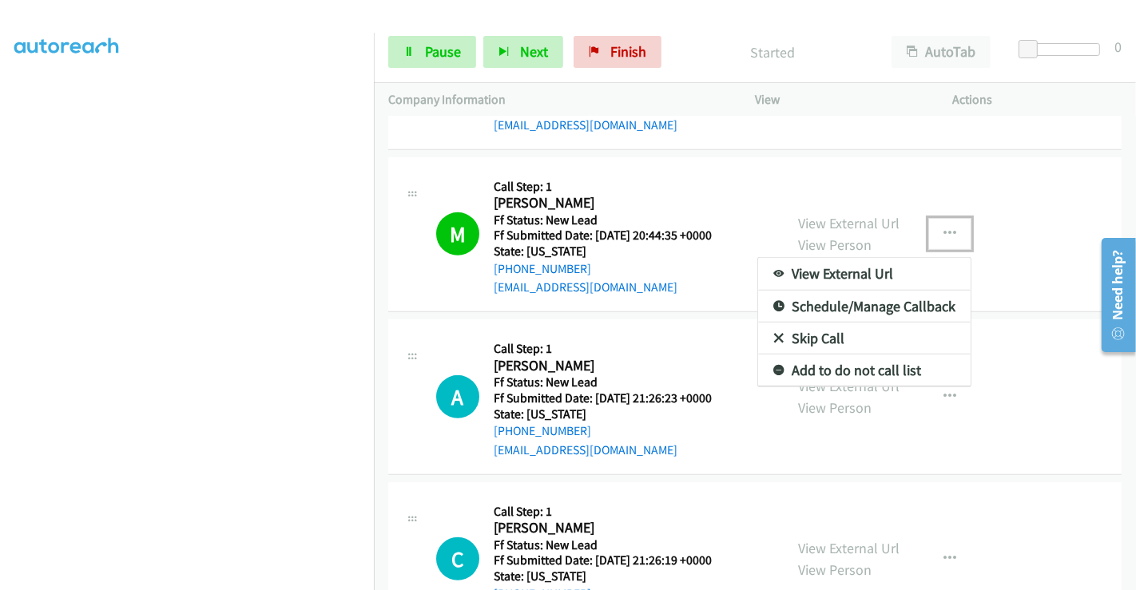
click at [841, 366] on link "Add to do not call list" at bounding box center [864, 371] width 213 height 32
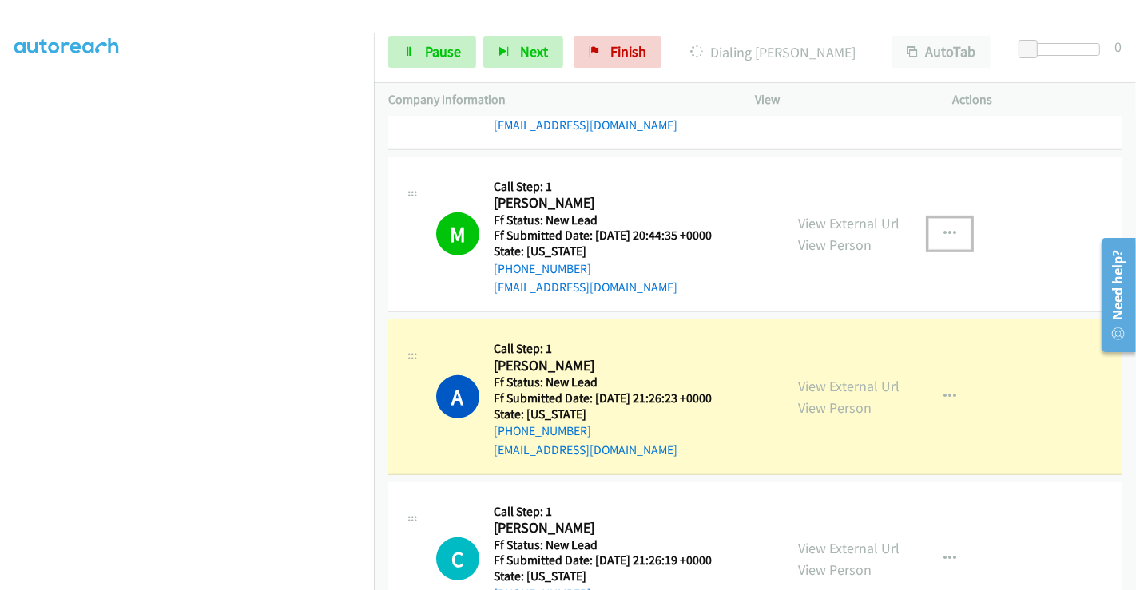
click at [946, 228] on icon "button" at bounding box center [950, 234] width 13 height 13
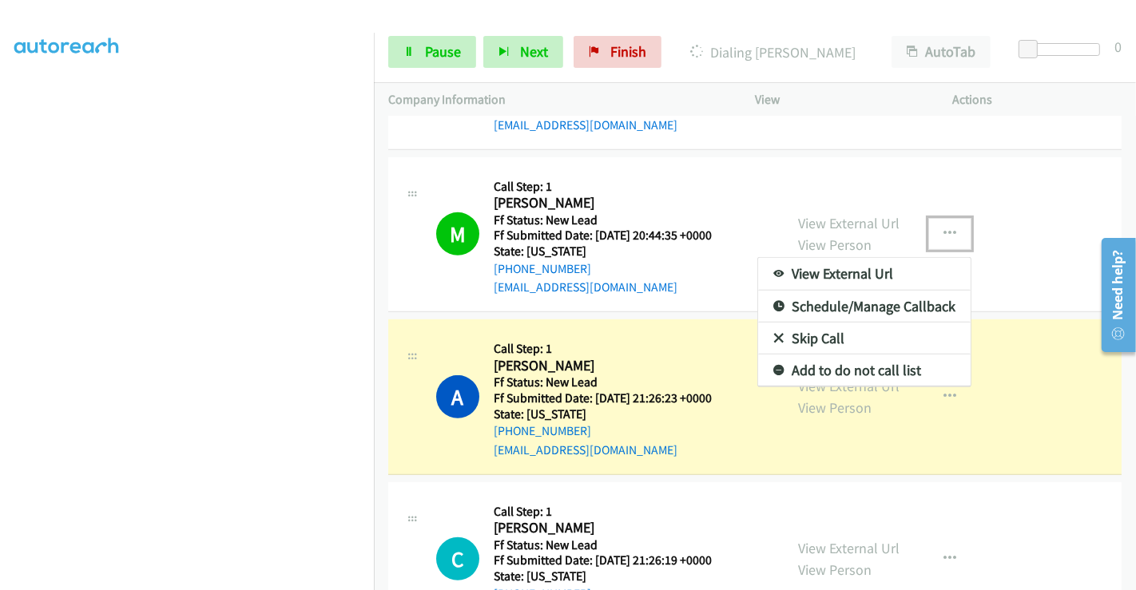
click at [773, 366] on icon at bounding box center [778, 371] width 11 height 11
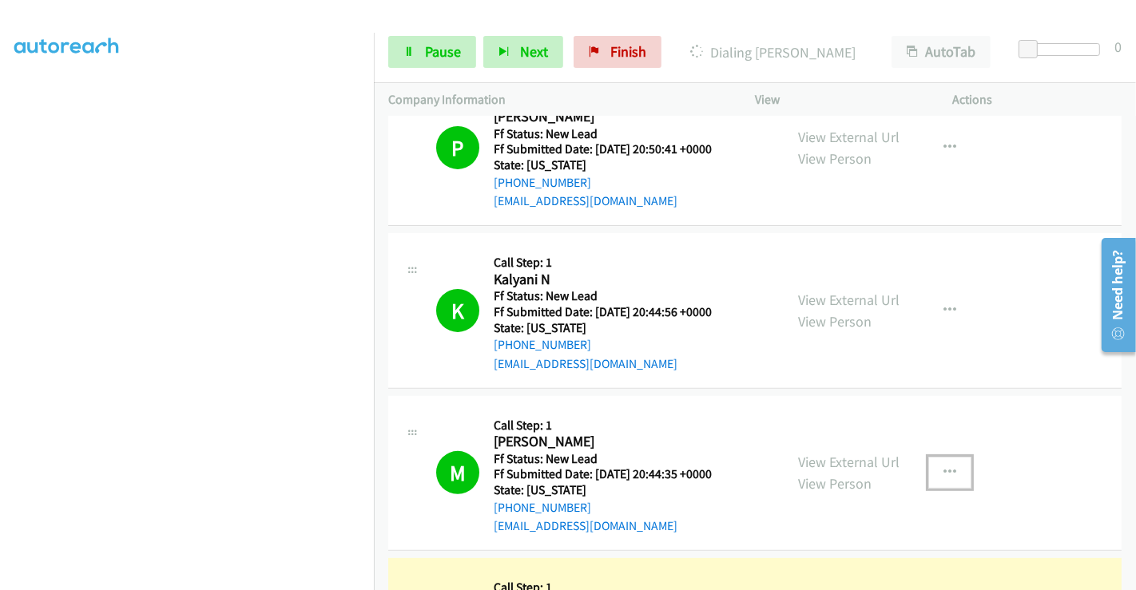
scroll to position [621, 0]
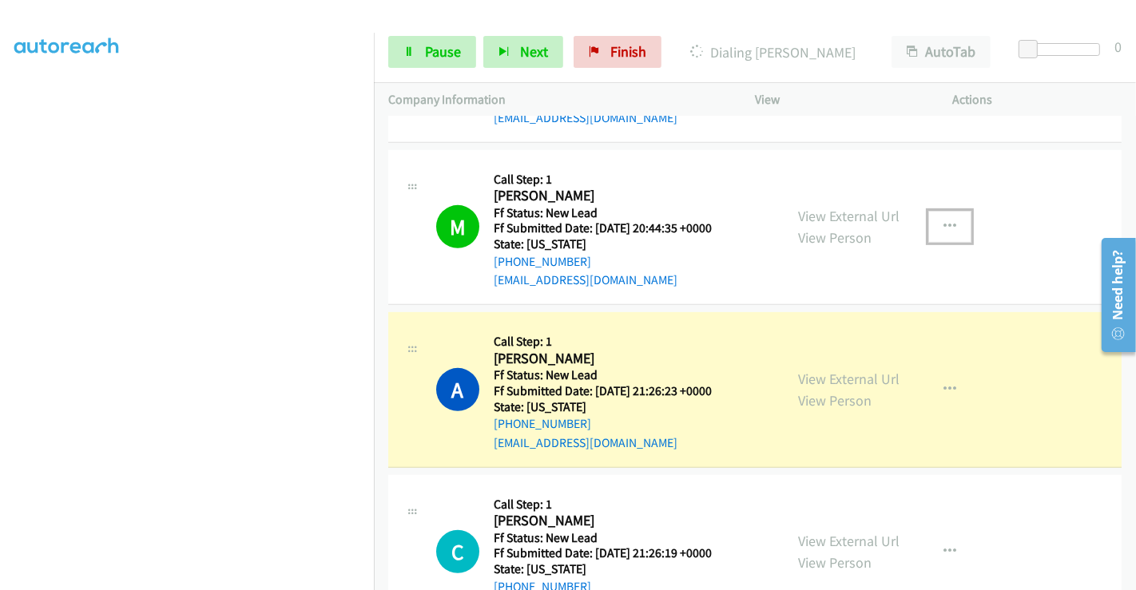
click at [944, 221] on icon "button" at bounding box center [950, 227] width 13 height 13
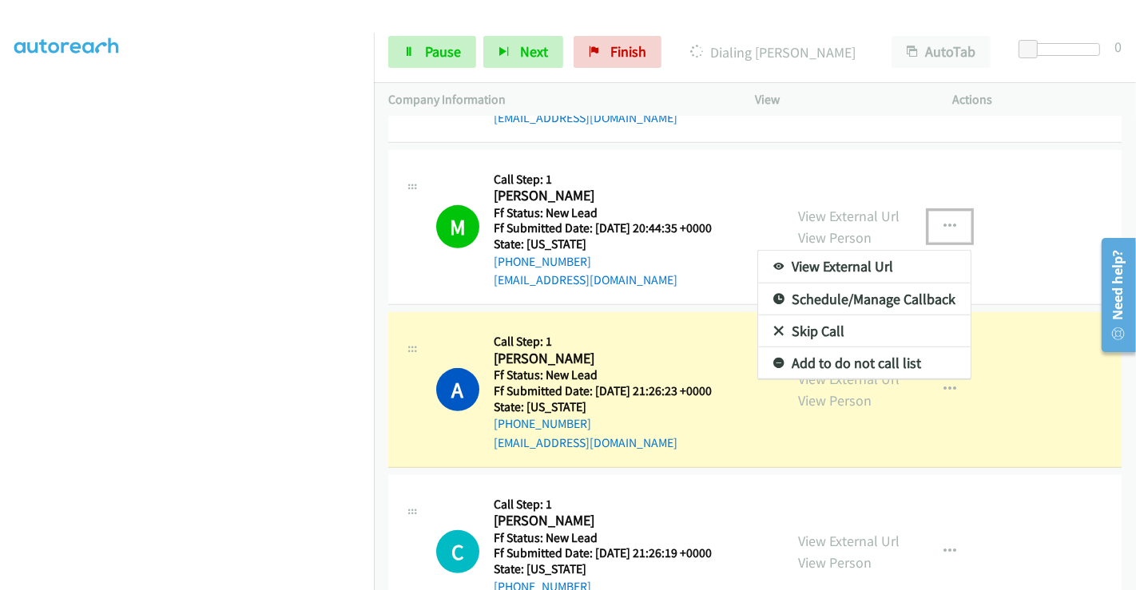
click at [778, 361] on link "Add to do not call list" at bounding box center [864, 364] width 213 height 32
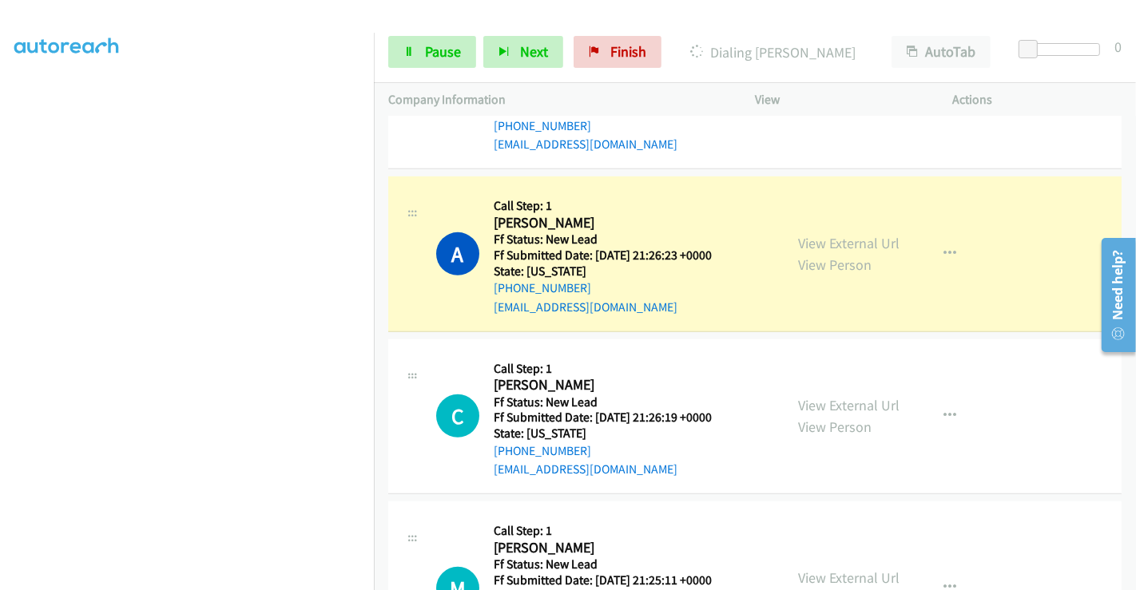
scroll to position [846, 0]
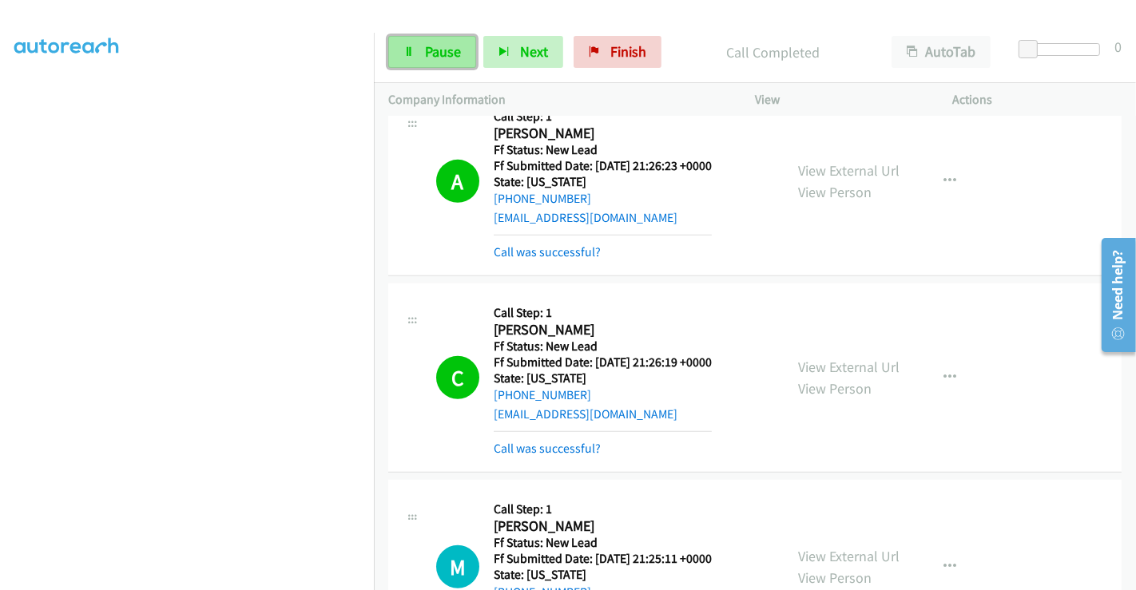
click at [425, 54] on span "Pause" at bounding box center [443, 51] width 36 height 18
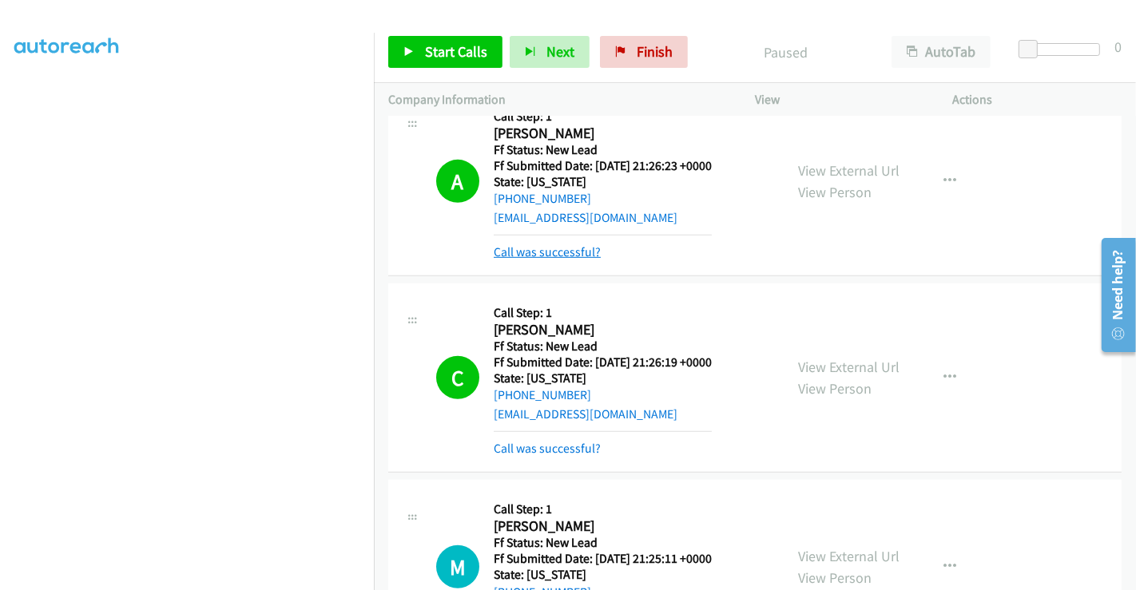
click at [552, 249] on link "Call was successful?" at bounding box center [547, 252] width 107 height 15
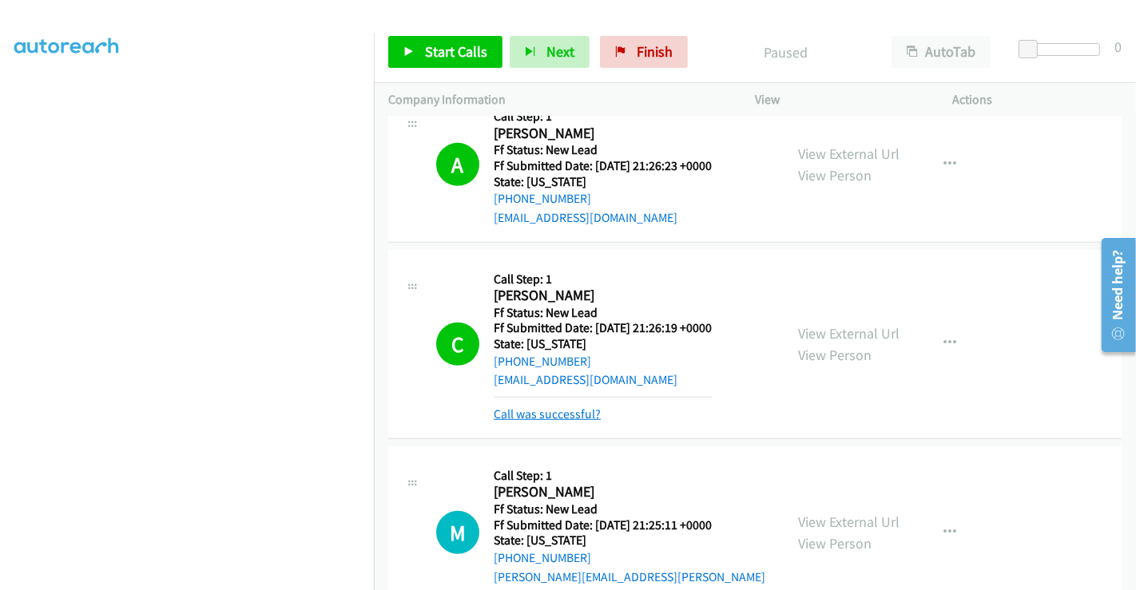
click at [575, 409] on link "Call was successful?" at bounding box center [547, 414] width 107 height 15
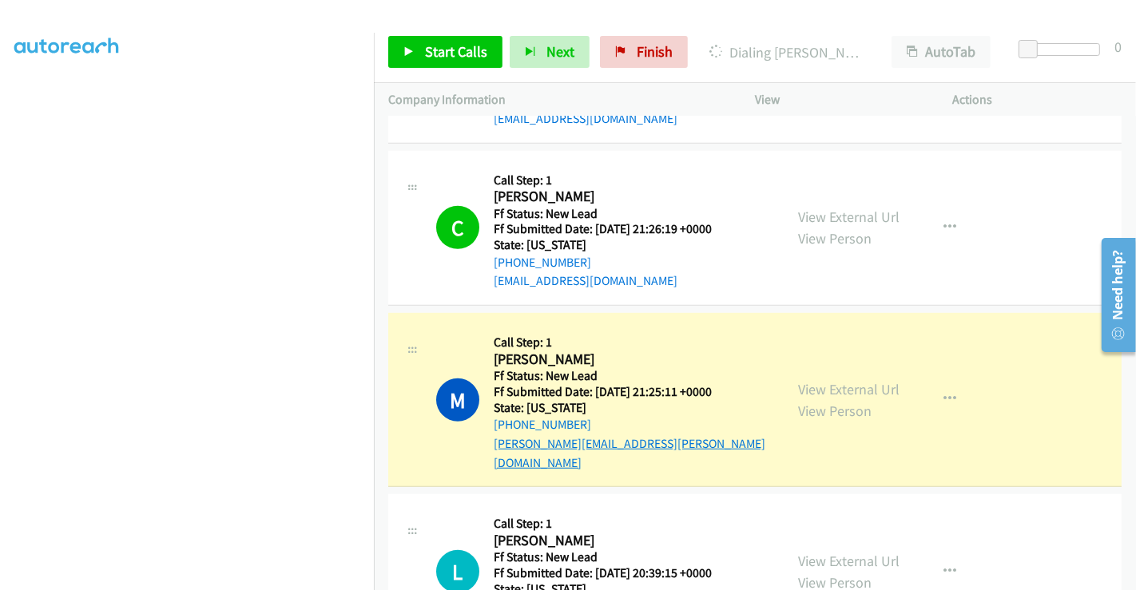
scroll to position [1112, 0]
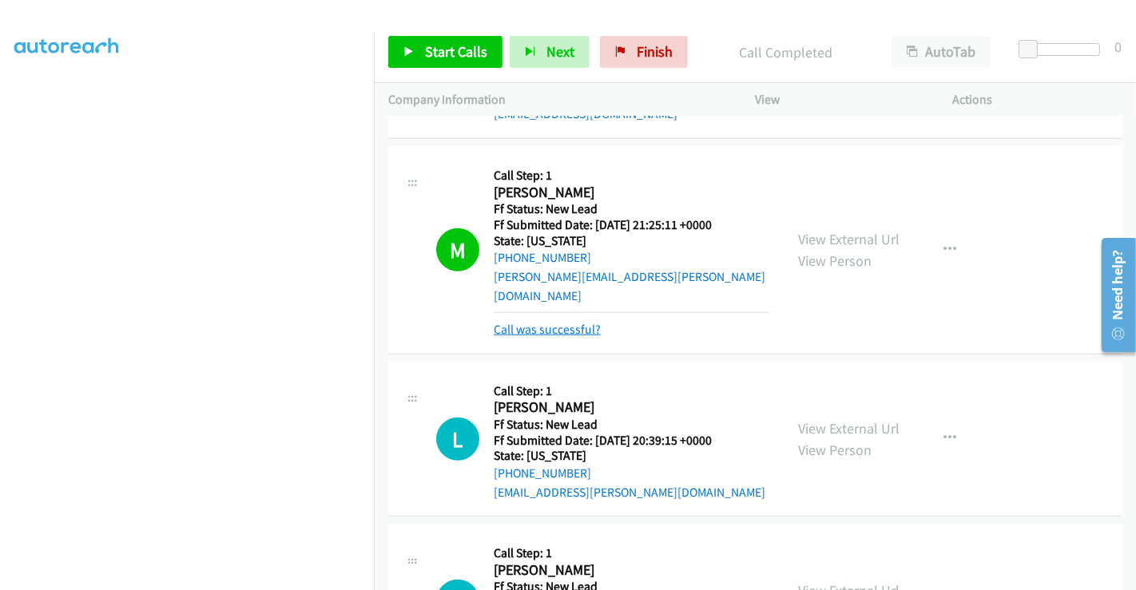
click at [575, 322] on link "Call was successful?" at bounding box center [547, 329] width 107 height 15
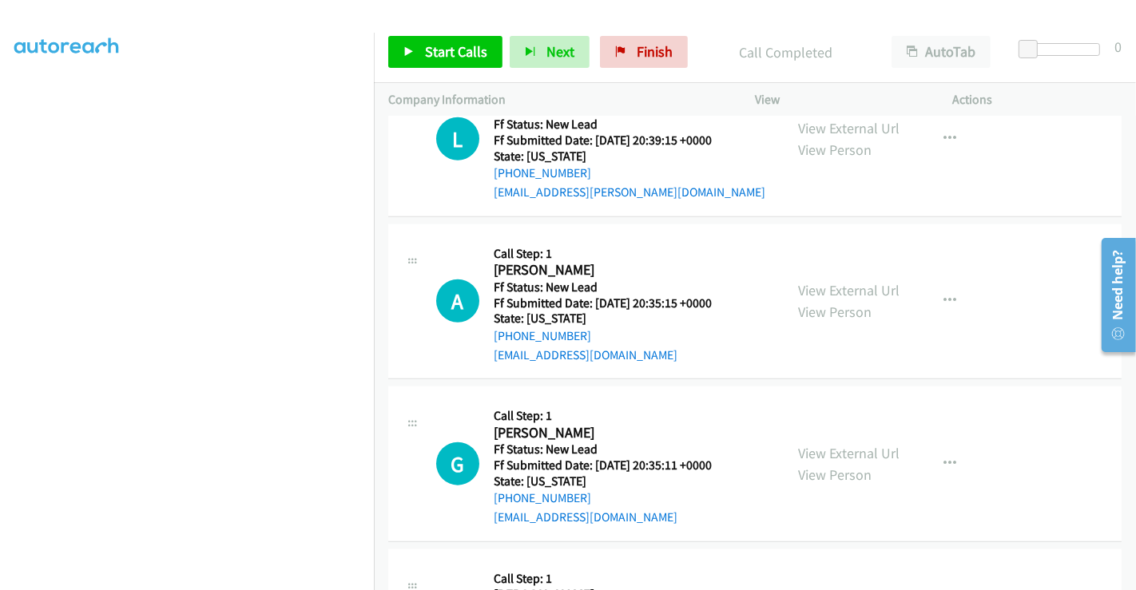
scroll to position [1201, 0]
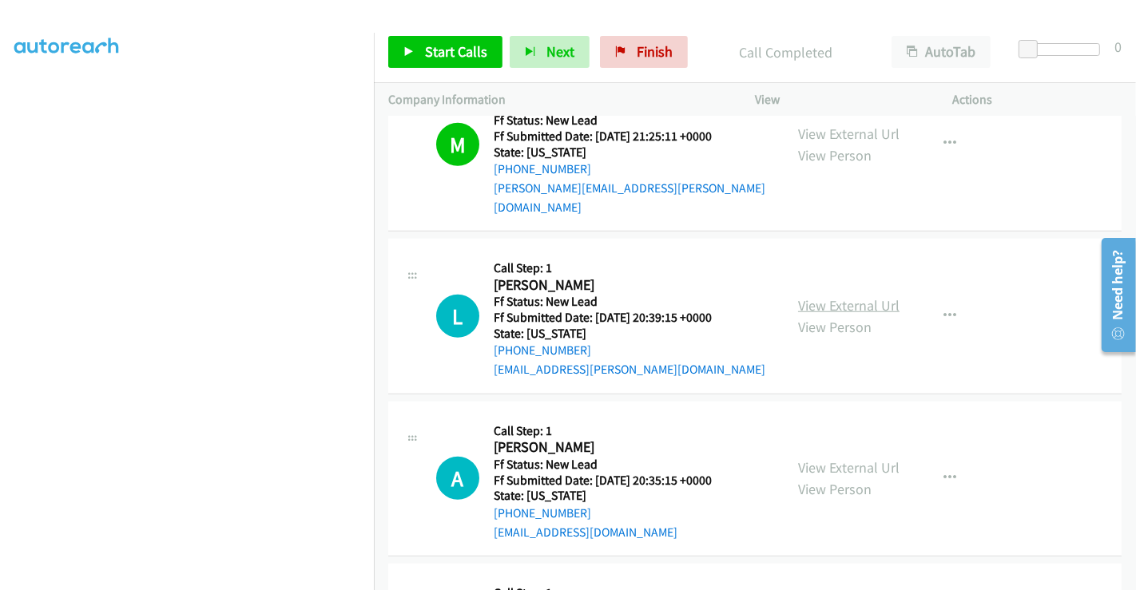
click at [826, 296] on link "View External Url" at bounding box center [848, 305] width 101 height 18
click at [826, 459] on link "View External Url" at bounding box center [848, 468] width 101 height 18
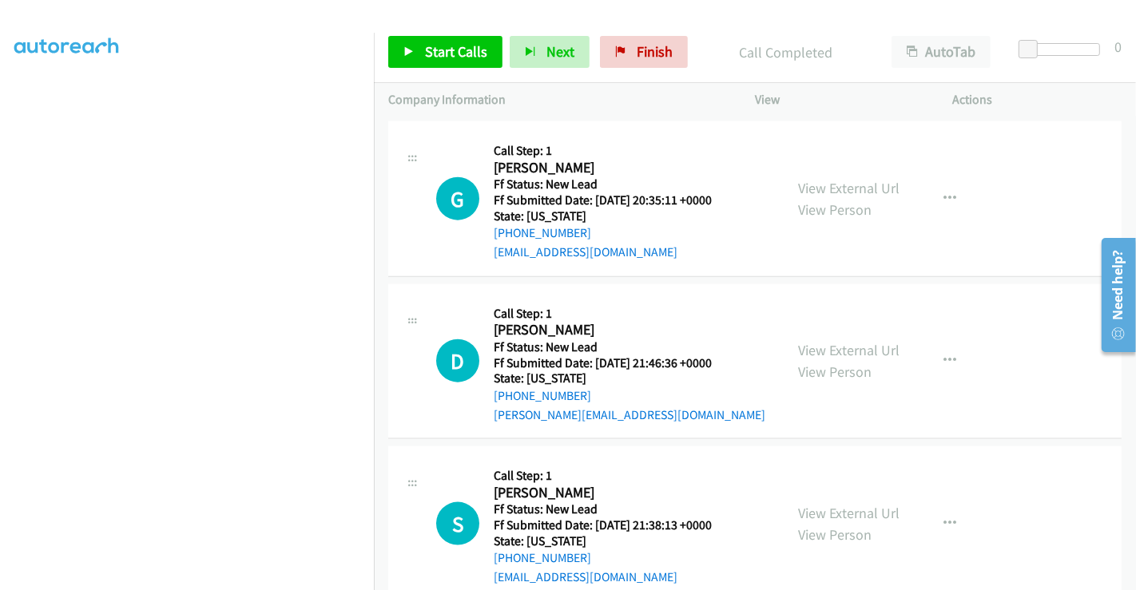
scroll to position [1645, 0]
click at [824, 177] on link "View External Url" at bounding box center [848, 186] width 101 height 18
click at [835, 340] on link "View External Url" at bounding box center [848, 349] width 101 height 18
drag, startPoint x: 835, startPoint y: 320, endPoint x: 842, endPoint y: 338, distance: 19.0
click at [835, 340] on link "View External Url" at bounding box center [848, 349] width 101 height 18
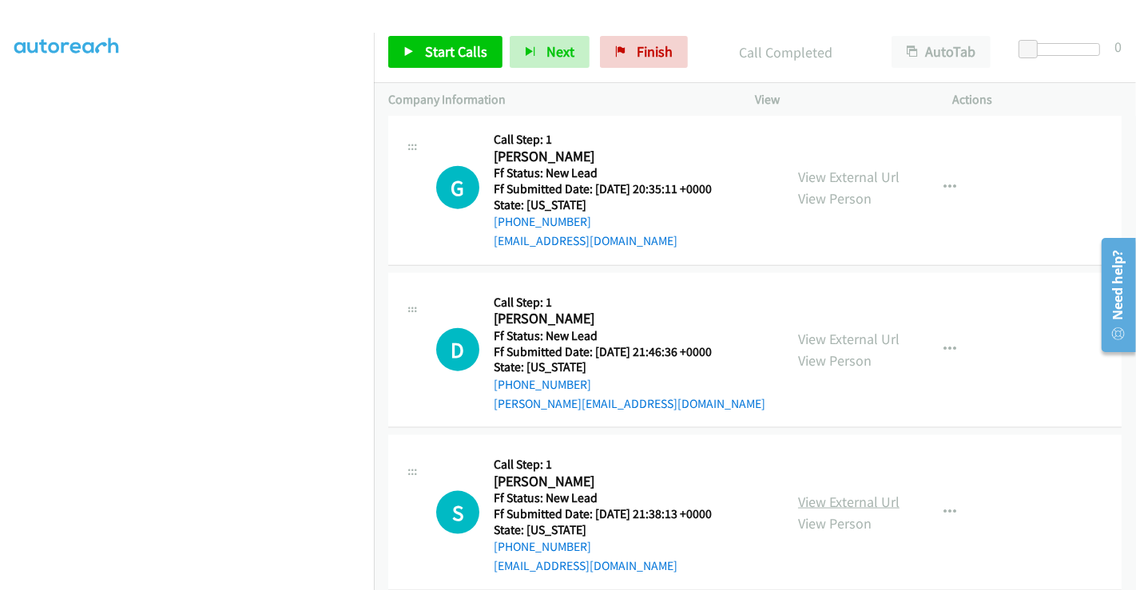
scroll to position [1658, 0]
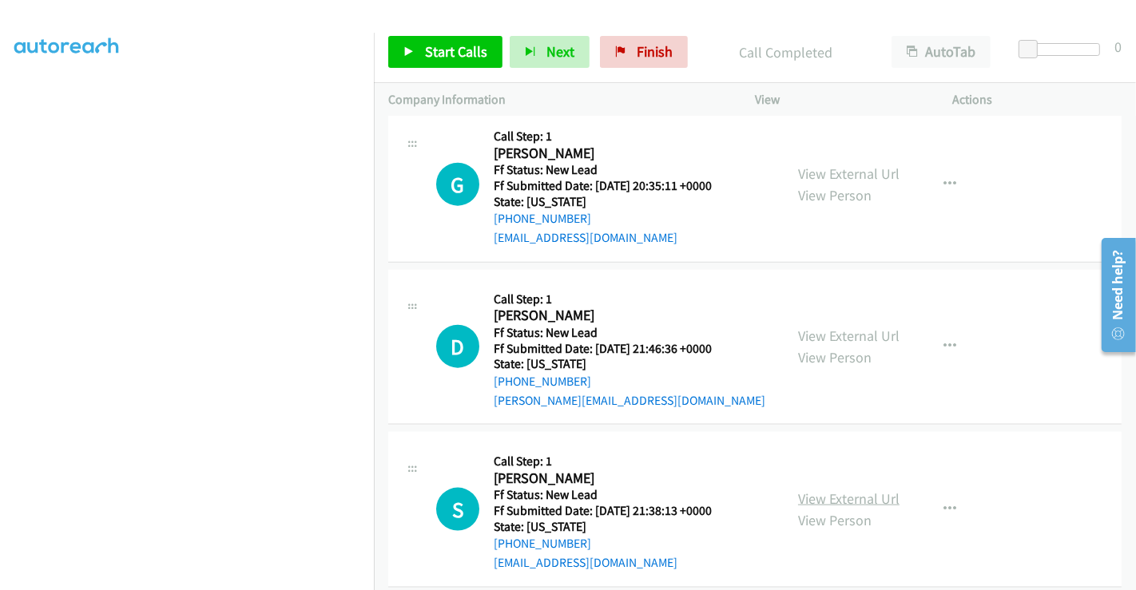
click at [842, 490] on link "View External Url" at bounding box center [848, 499] width 101 height 18
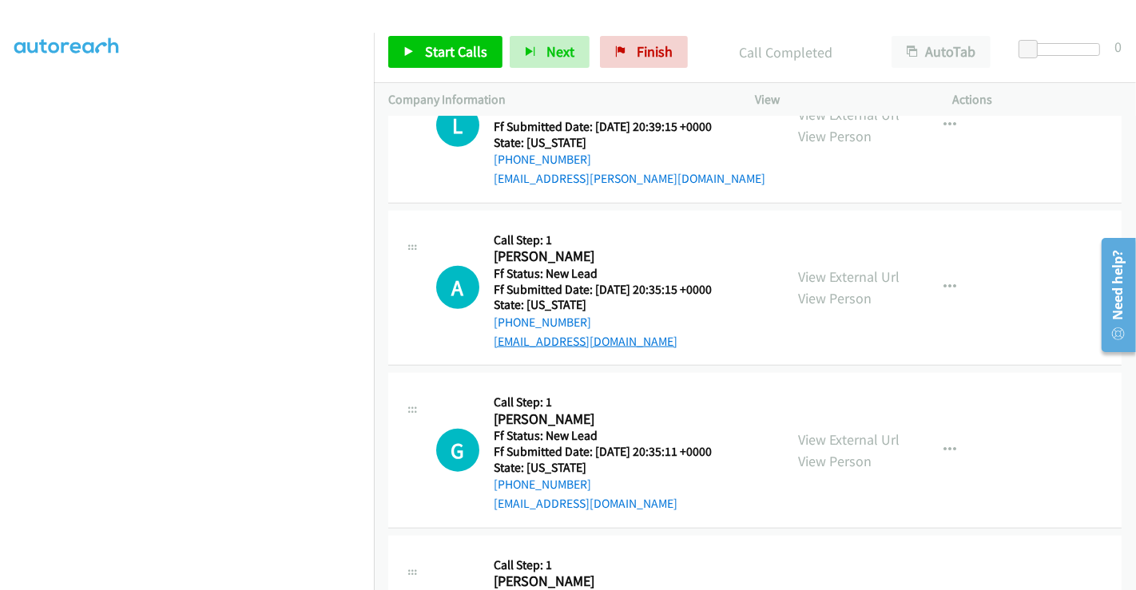
scroll to position [1481, 0]
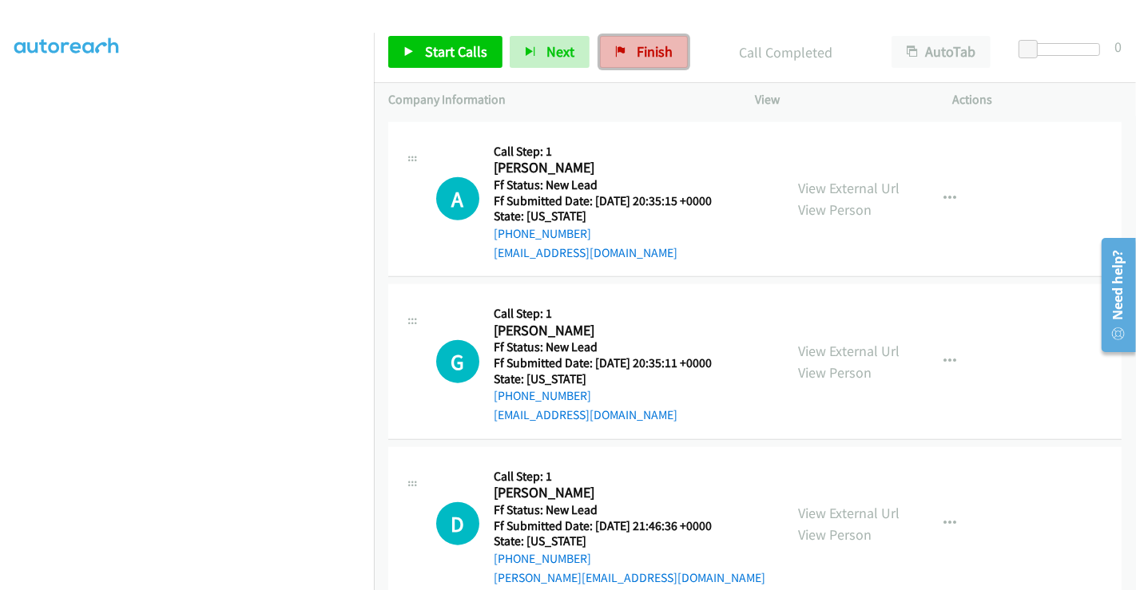
click at [637, 50] on span "Finish" at bounding box center [655, 51] width 36 height 18
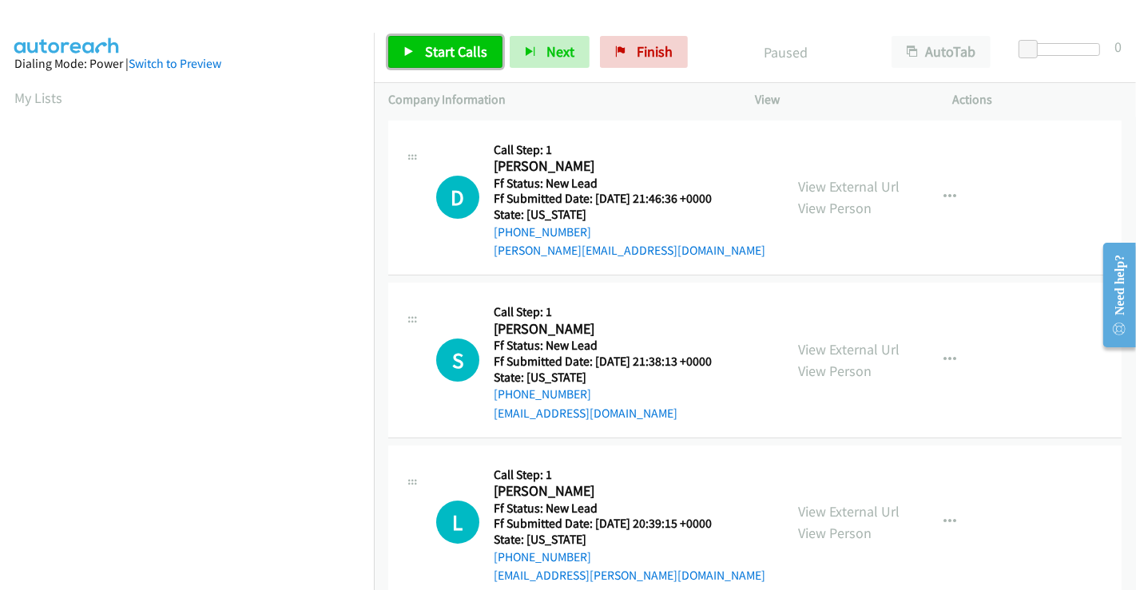
click at [442, 55] on span "Start Calls" at bounding box center [456, 51] width 62 height 18
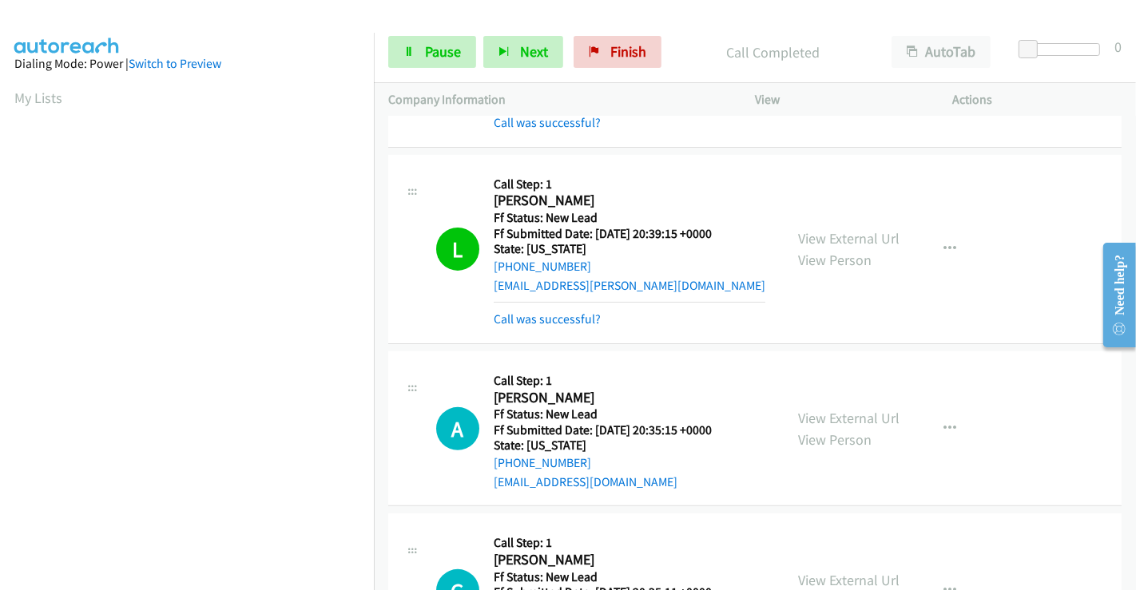
scroll to position [427, 0]
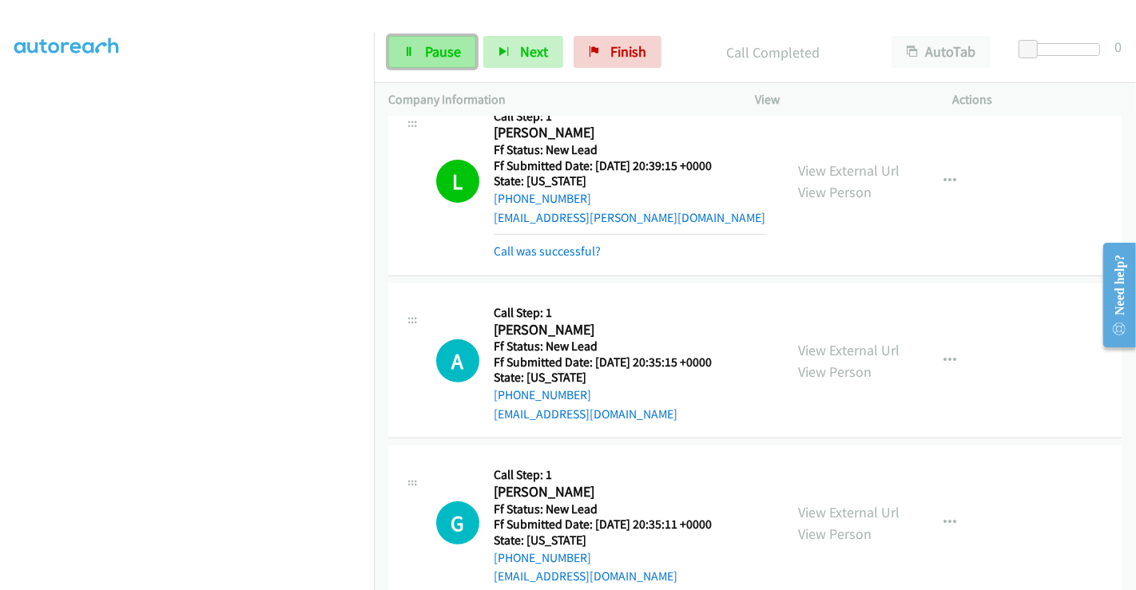
click at [404, 54] on icon at bounding box center [409, 52] width 11 height 11
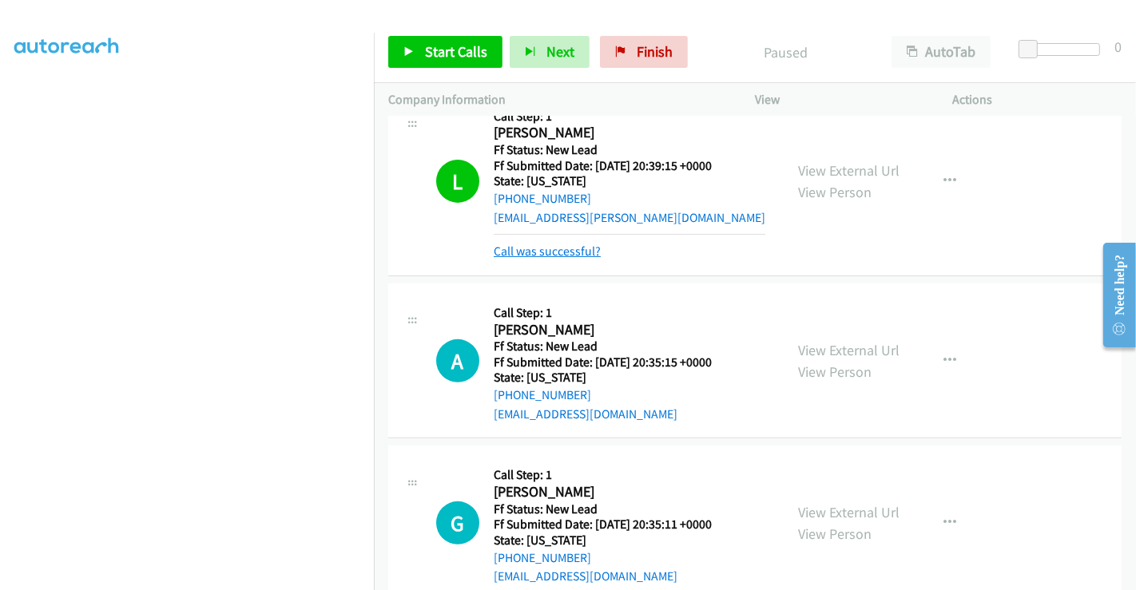
click at [564, 248] on link "Call was successful?" at bounding box center [547, 251] width 107 height 15
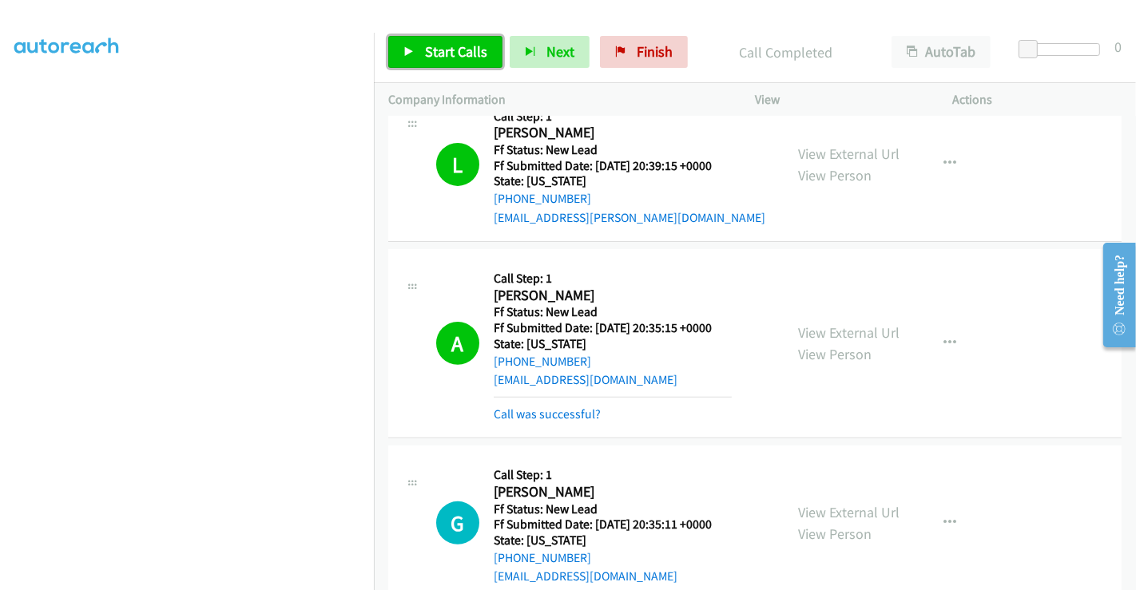
click at [454, 50] on span "Start Calls" at bounding box center [456, 51] width 62 height 18
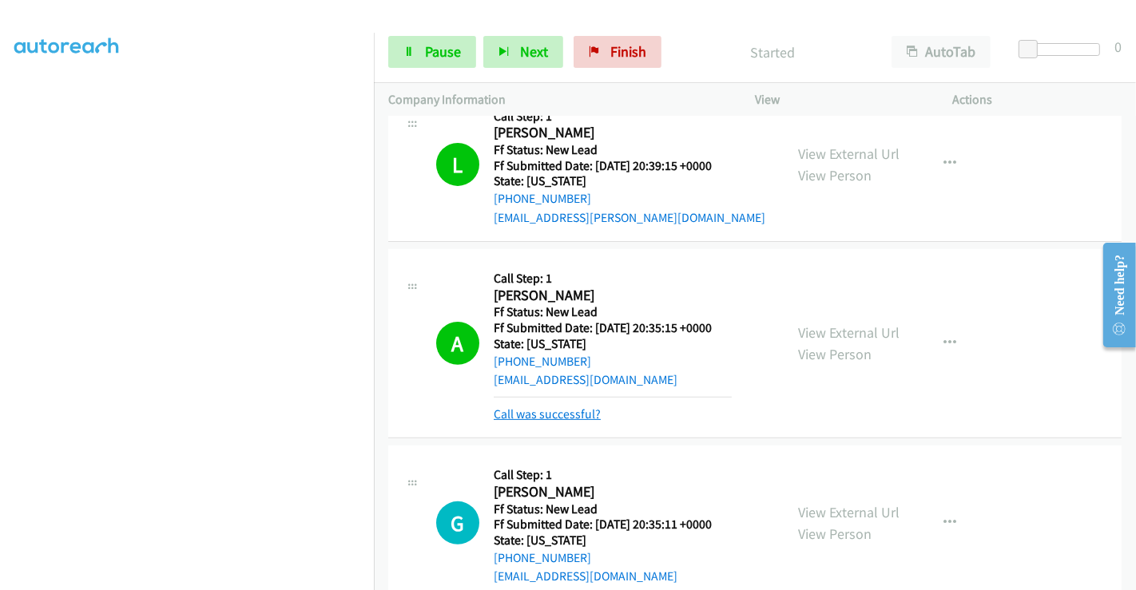
click at [559, 407] on link "Call was successful?" at bounding box center [547, 414] width 107 height 15
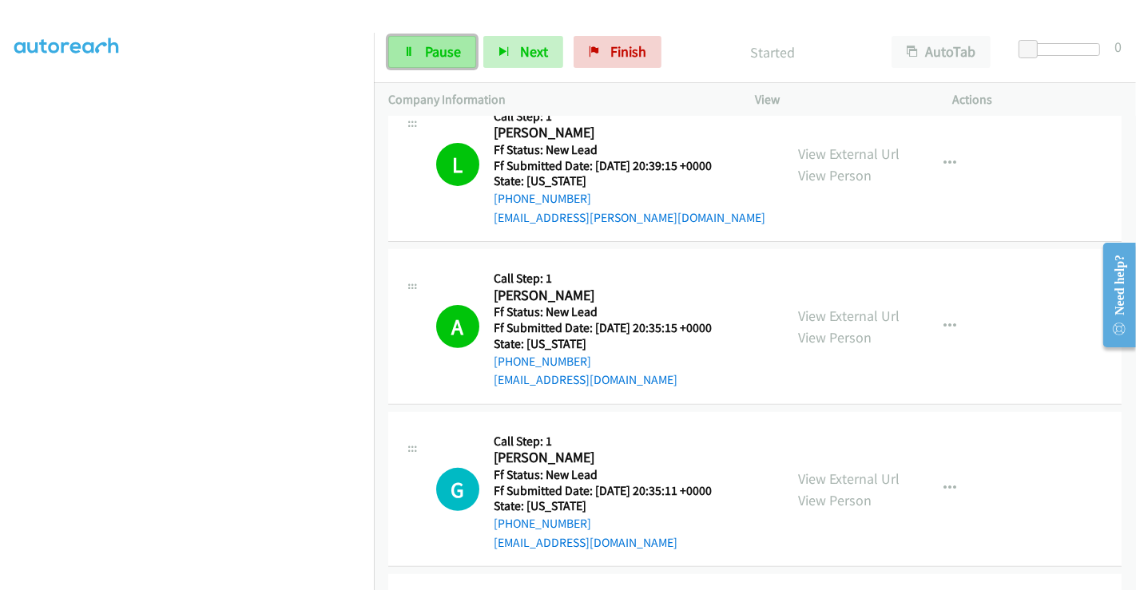
click at [431, 46] on span "Pause" at bounding box center [443, 51] width 36 height 18
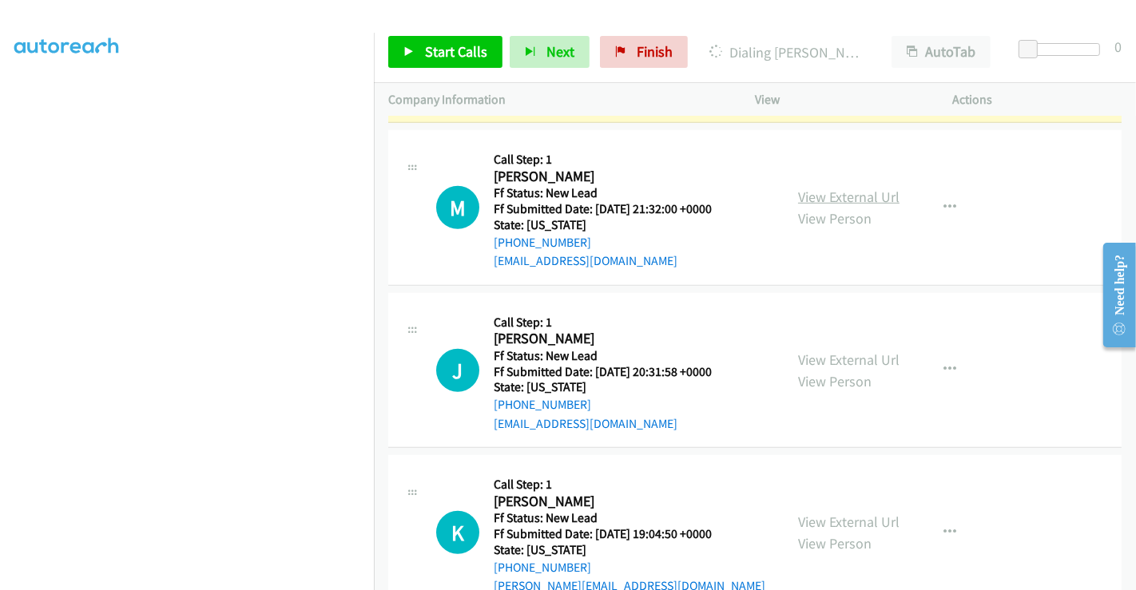
scroll to position [913, 0]
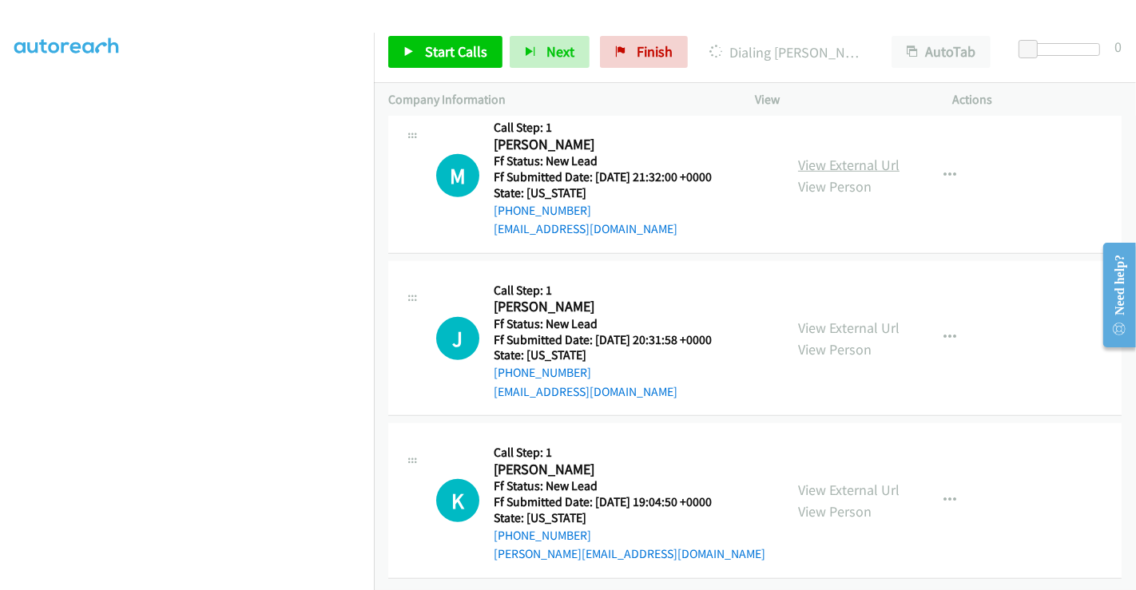
click at [826, 156] on link "View External Url" at bounding box center [848, 165] width 101 height 18
click at [837, 319] on link "View External Url" at bounding box center [848, 328] width 101 height 18
click at [837, 481] on link "View External Url" at bounding box center [848, 490] width 101 height 18
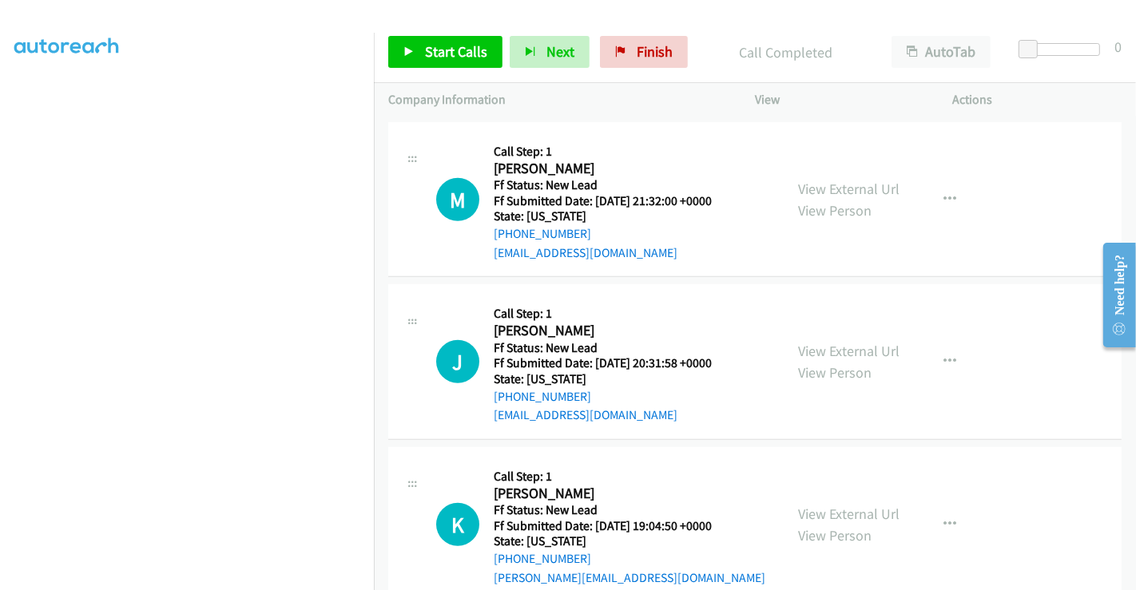
scroll to position [948, 0]
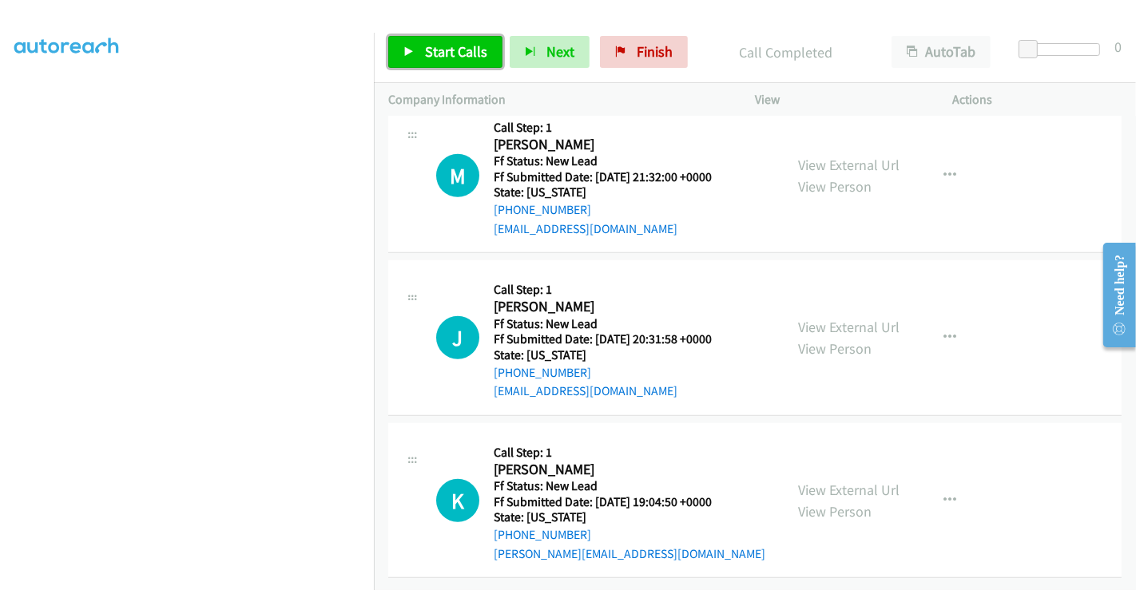
click at [447, 58] on span "Start Calls" at bounding box center [456, 51] width 62 height 18
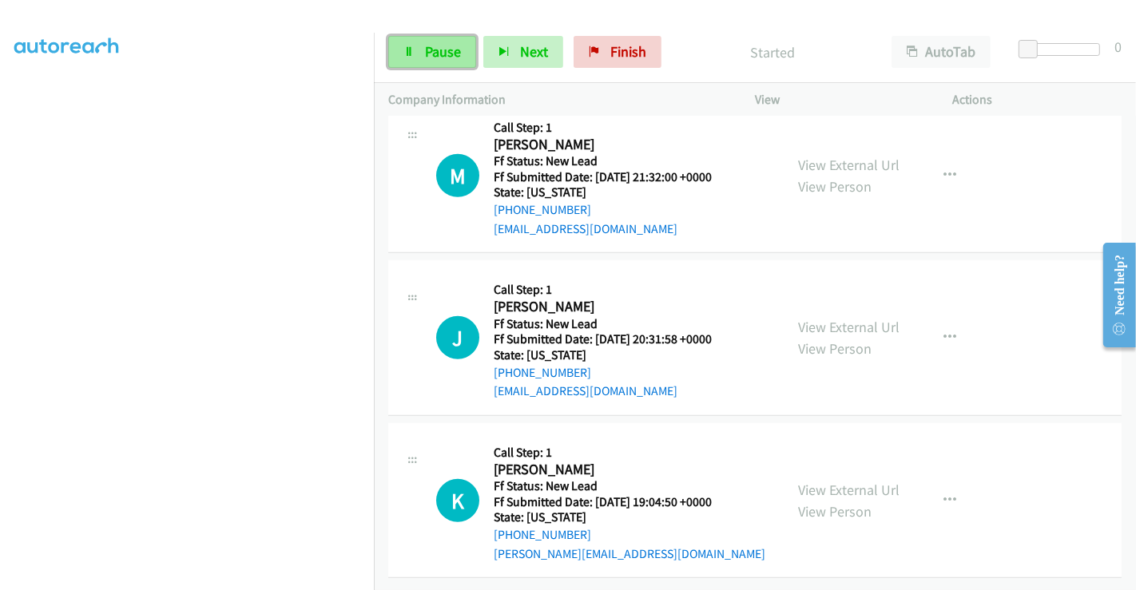
click at [427, 49] on span "Pause" at bounding box center [443, 51] width 36 height 18
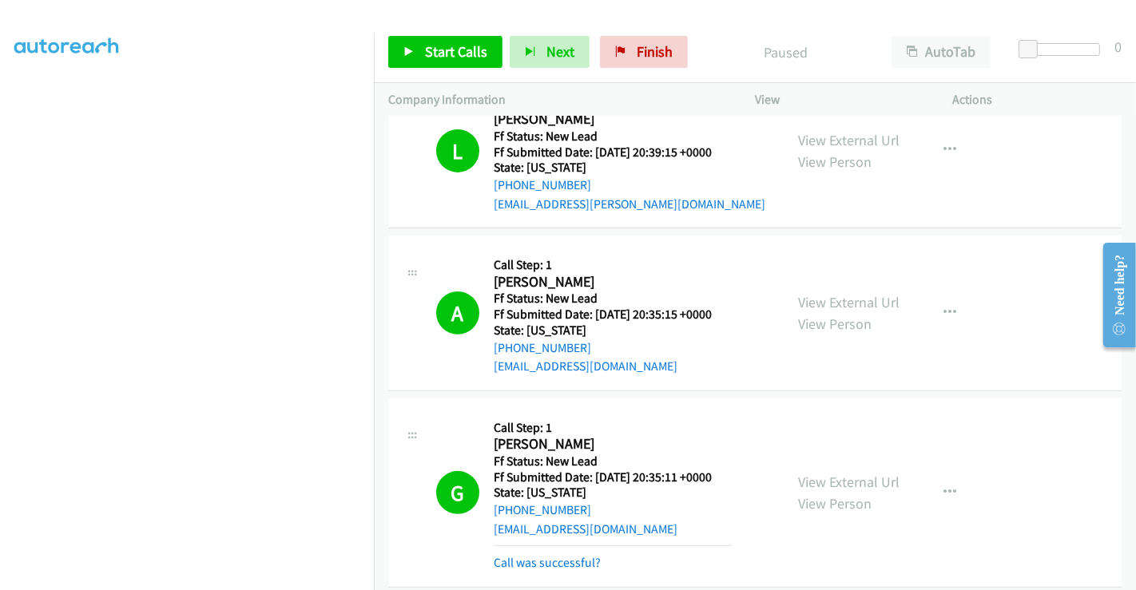
scroll to position [770, 0]
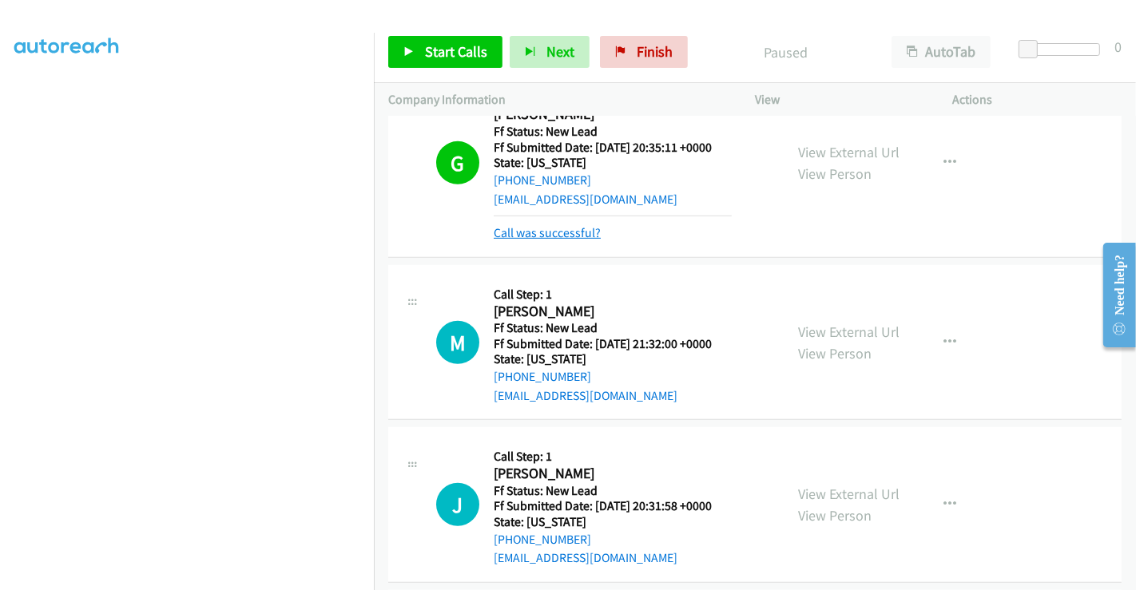
click at [515, 227] on link "Call was successful?" at bounding box center [547, 232] width 107 height 15
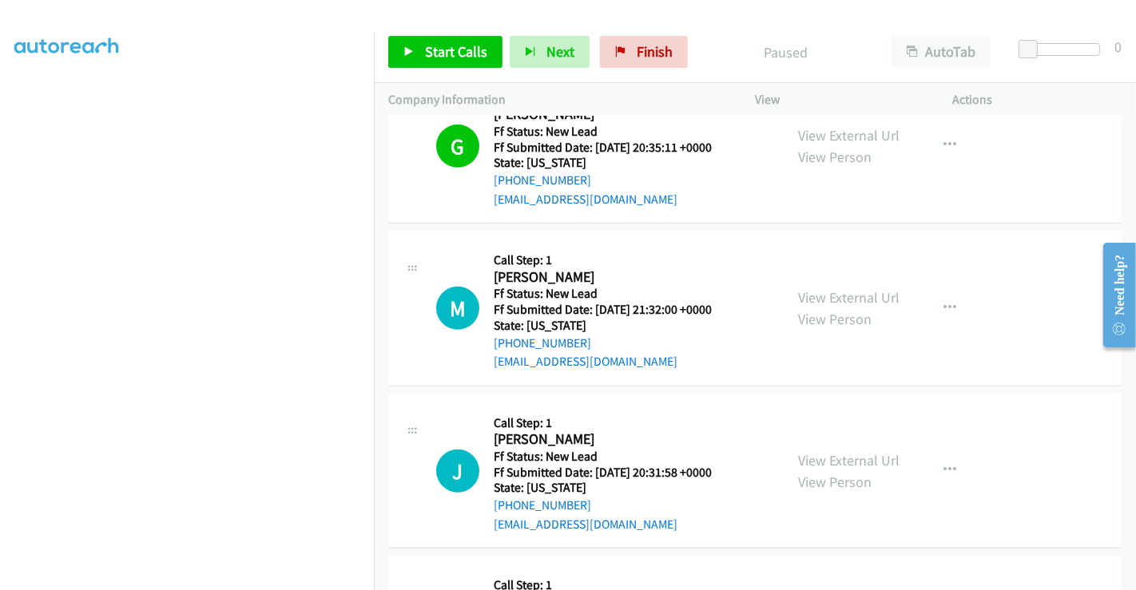
scroll to position [0, 0]
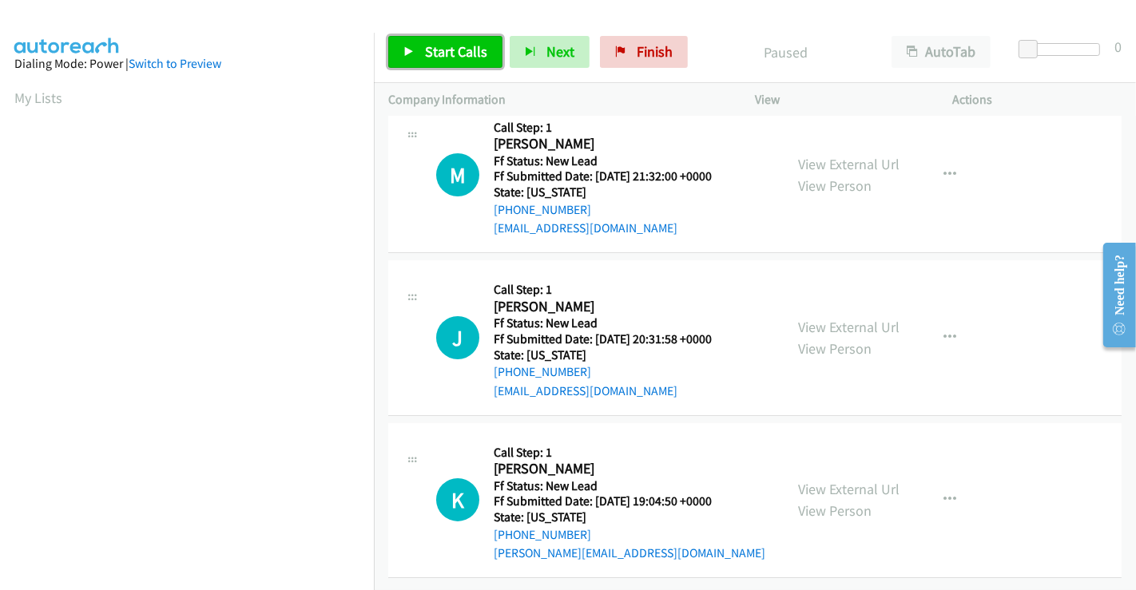
click at [459, 49] on span "Start Calls" at bounding box center [456, 51] width 62 height 18
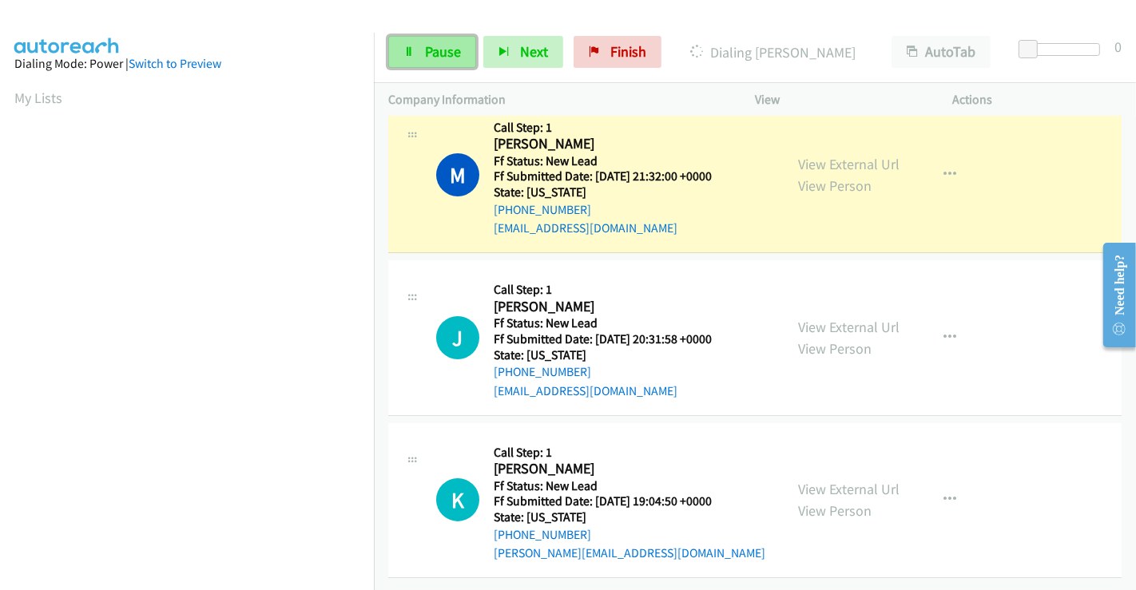
click at [431, 53] on span "Pause" at bounding box center [443, 51] width 36 height 18
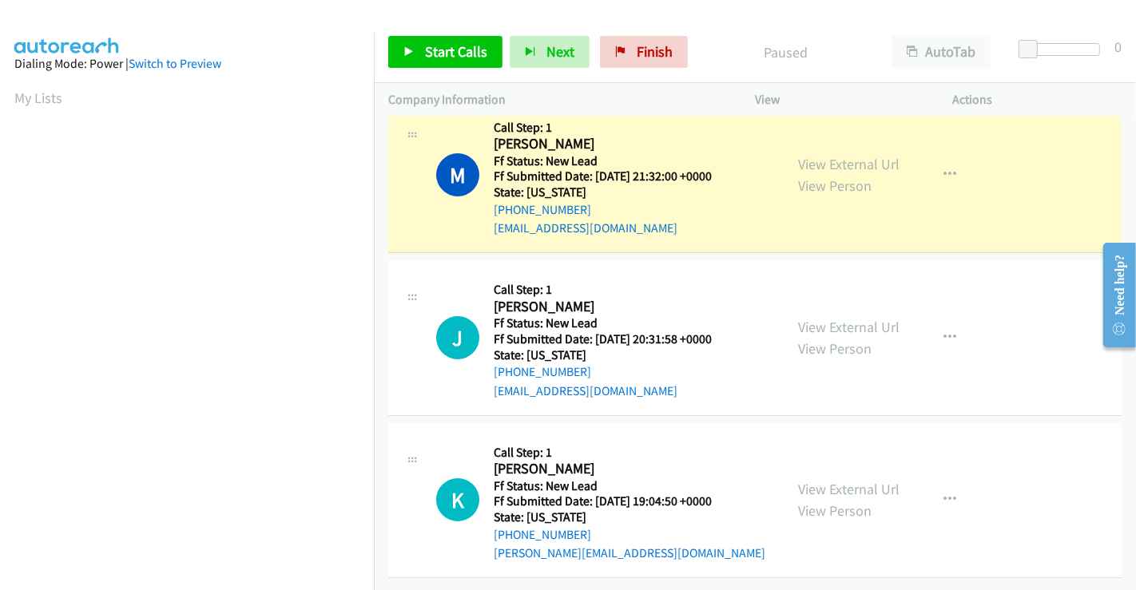
scroll to position [308, 0]
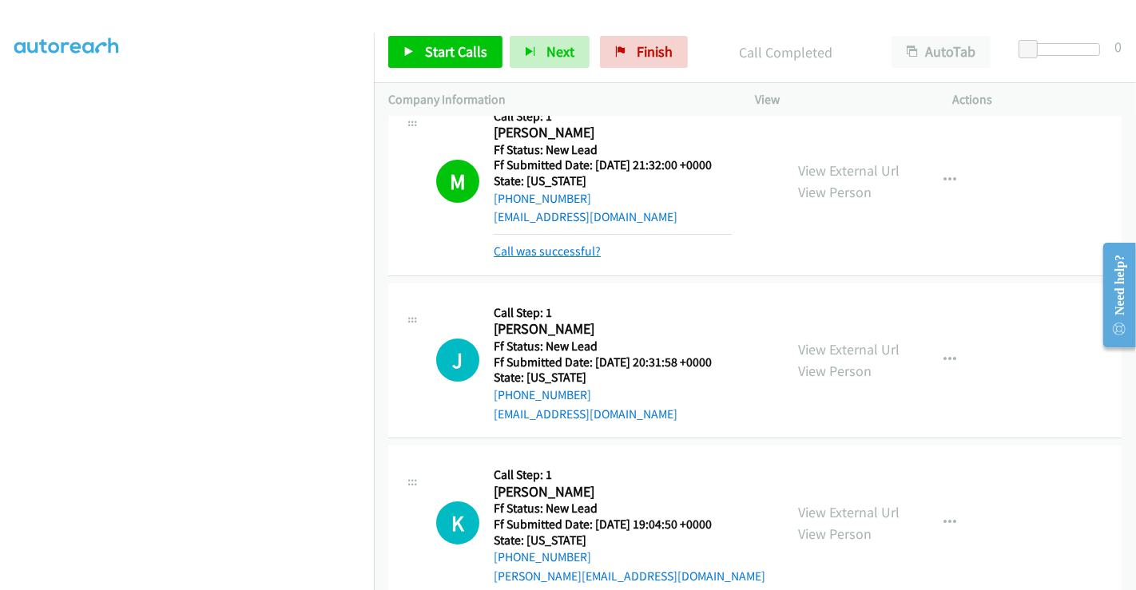
click at [526, 250] on link "Call was successful?" at bounding box center [547, 251] width 107 height 15
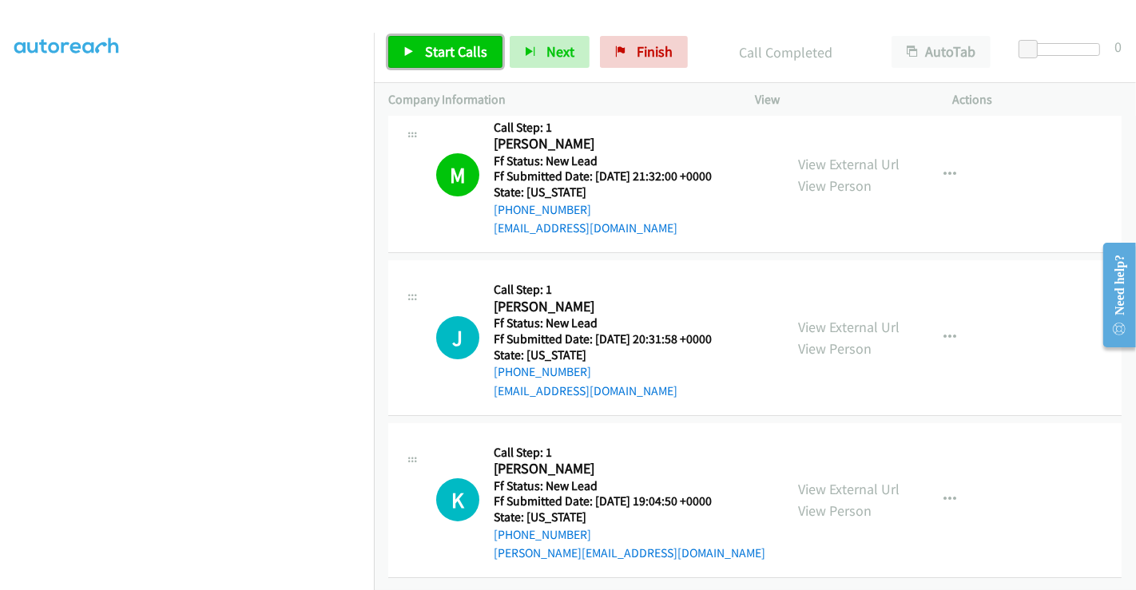
click at [438, 57] on span "Start Calls" at bounding box center [456, 51] width 62 height 18
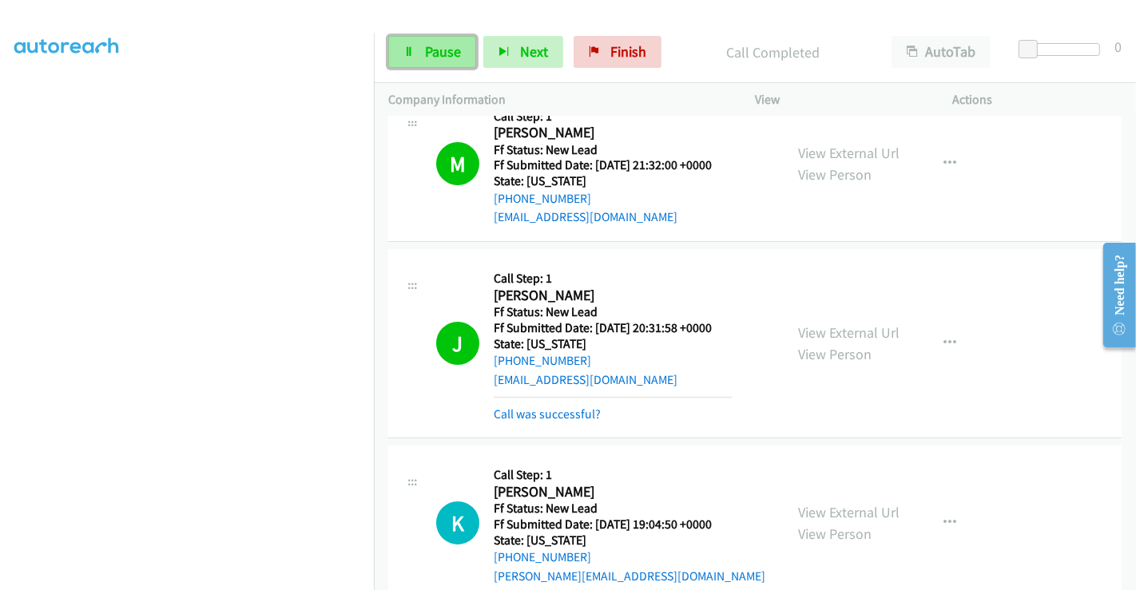
click at [443, 50] on span "Pause" at bounding box center [443, 51] width 36 height 18
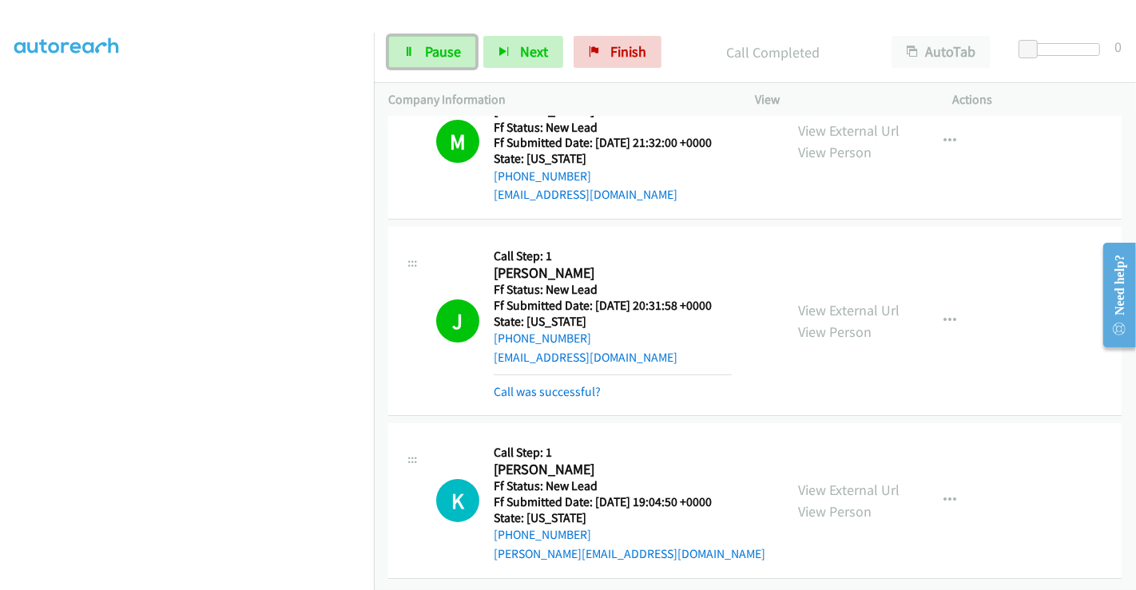
scroll to position [68, 0]
click at [552, 384] on link "Call was successful?" at bounding box center [547, 391] width 107 height 15
click at [437, 46] on span "Pause" at bounding box center [443, 51] width 36 height 18
click at [551, 384] on link "Call was successful?" at bounding box center [547, 391] width 107 height 15
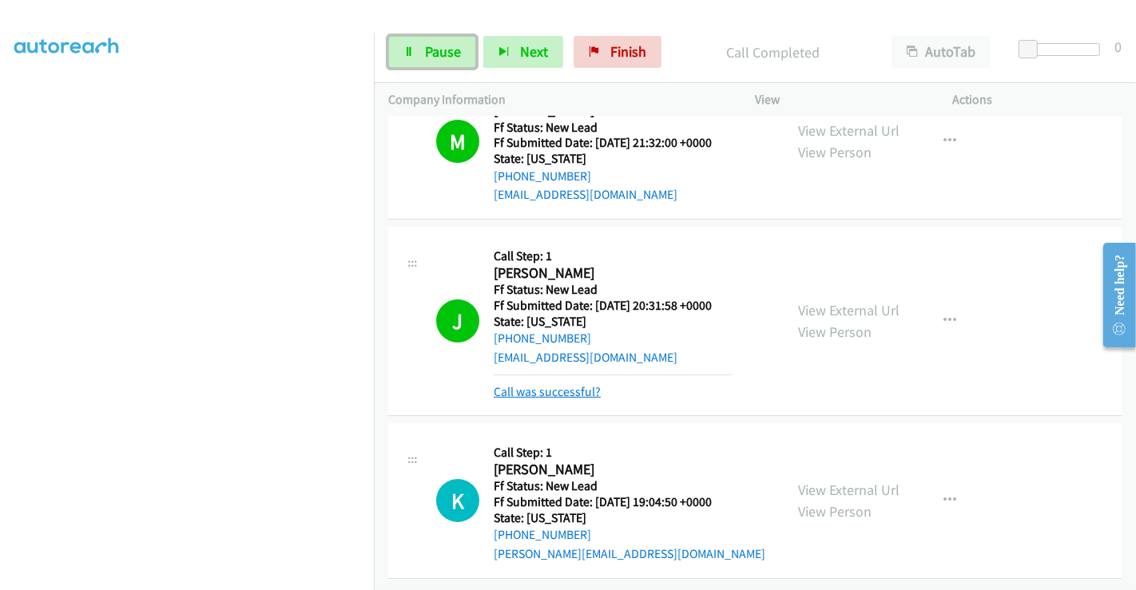
click at [555, 384] on link "Call was successful?" at bounding box center [547, 391] width 107 height 15
click at [434, 58] on span "Pause" at bounding box center [443, 51] width 36 height 18
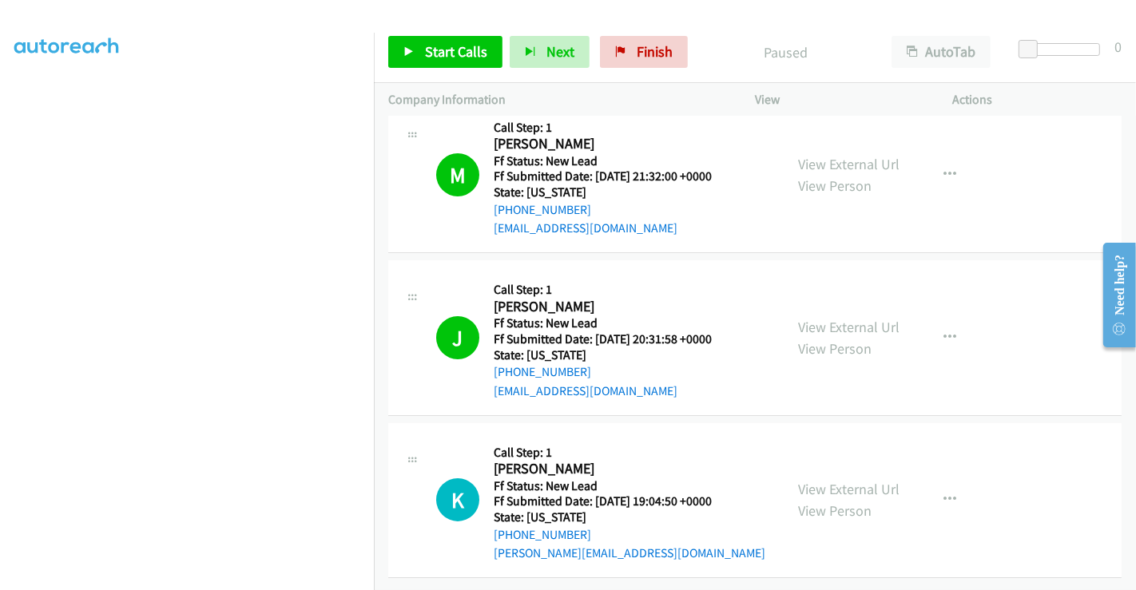
scroll to position [41, 0]
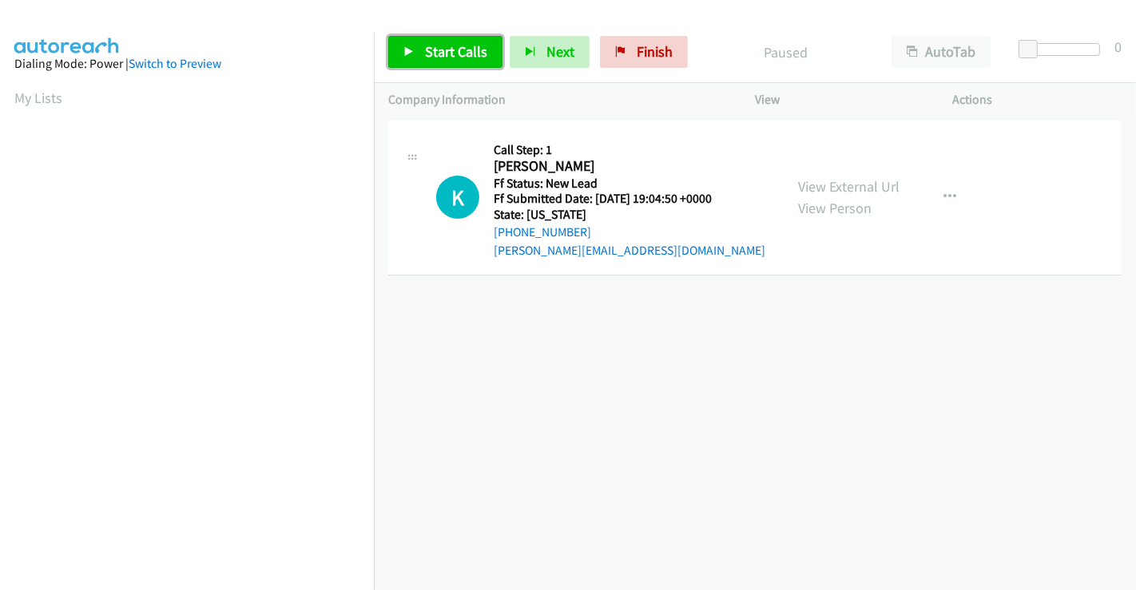
click at [455, 50] on span "Start Calls" at bounding box center [456, 51] width 62 height 18
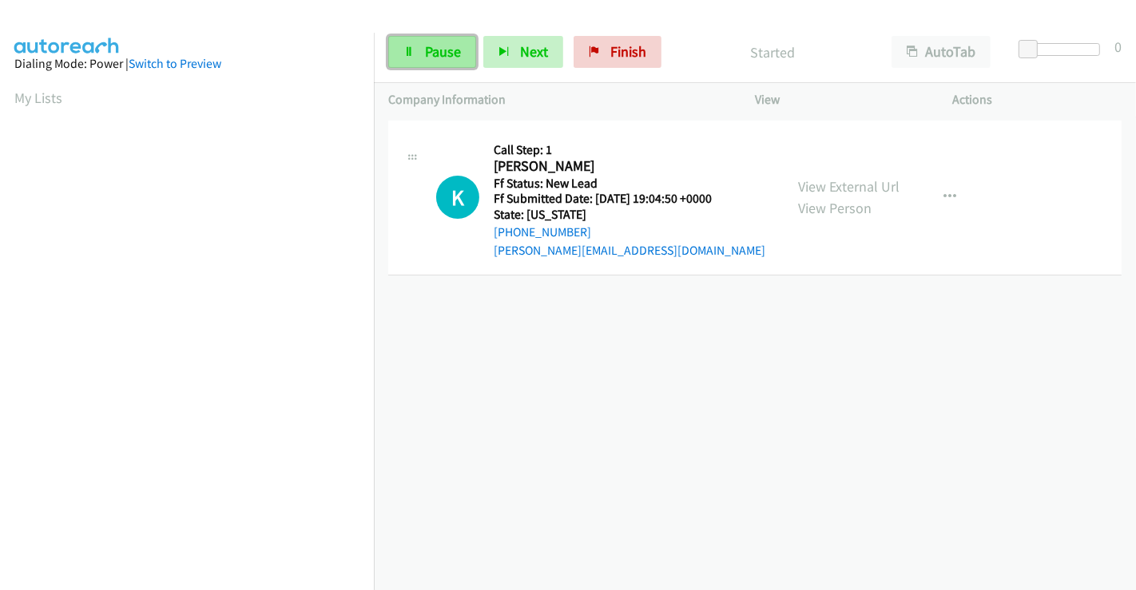
click at [429, 46] on span "Pause" at bounding box center [443, 51] width 36 height 18
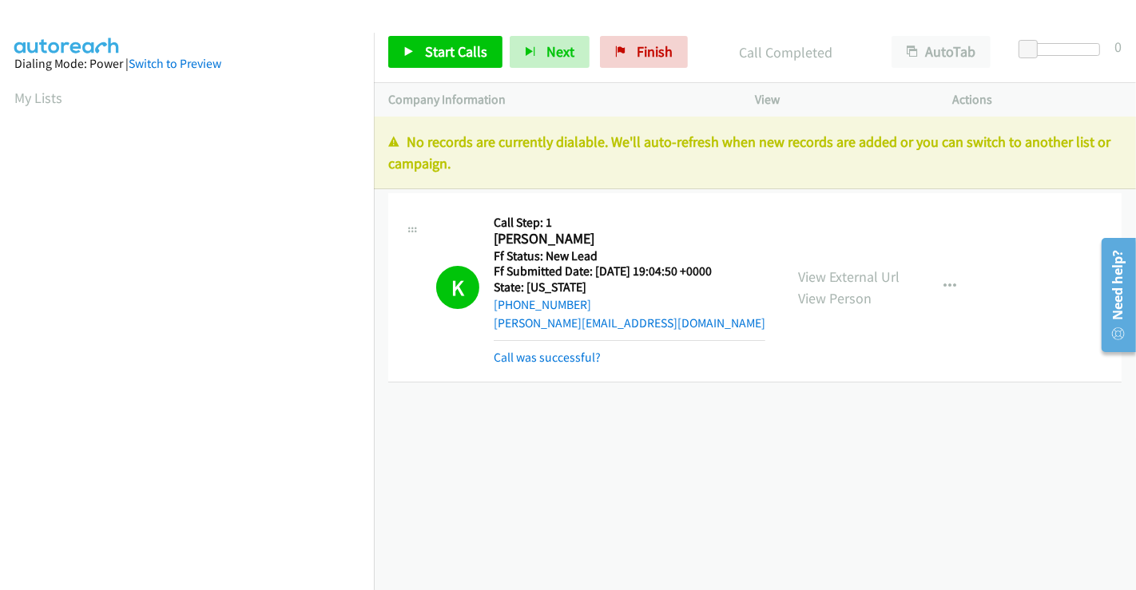
scroll to position [308, 0]
click at [534, 360] on link "Call was successful?" at bounding box center [547, 357] width 107 height 15
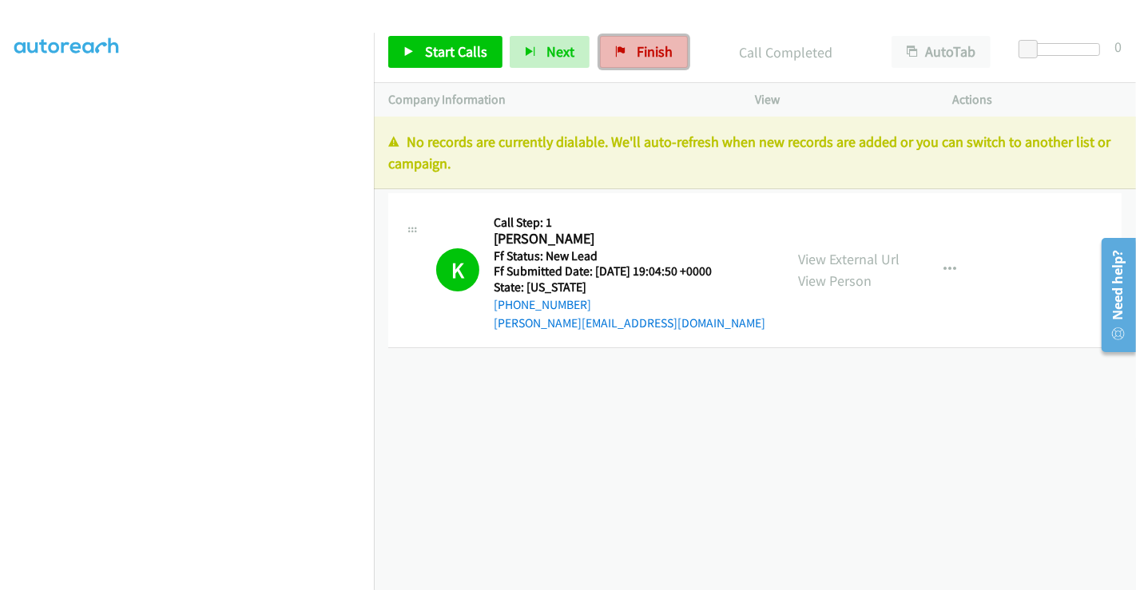
click at [647, 49] on span "Finish" at bounding box center [655, 51] width 36 height 18
